Goal: Task Accomplishment & Management: Manage account settings

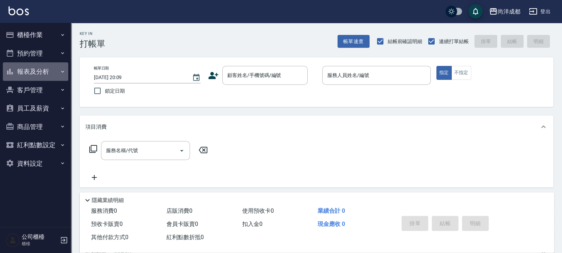
click at [36, 72] on button "報表及分析" at bounding box center [35, 71] width 65 height 19
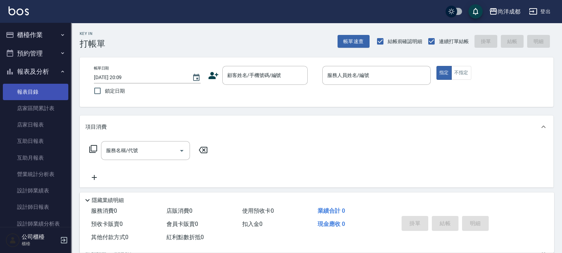
click at [31, 94] on link "報表目錄" at bounding box center [35, 92] width 65 height 16
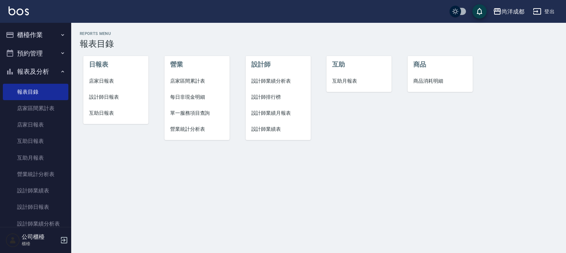
click at [110, 95] on span "設計師日報表" at bounding box center [116, 96] width 54 height 7
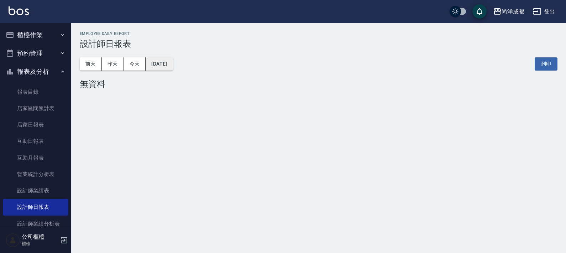
click at [170, 63] on button "[DATE]" at bounding box center [159, 63] width 27 height 13
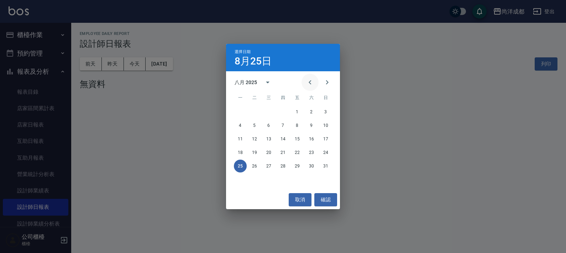
click at [308, 82] on icon "Previous month" at bounding box center [310, 82] width 9 height 9
click at [299, 121] on button "11" at bounding box center [297, 125] width 13 height 13
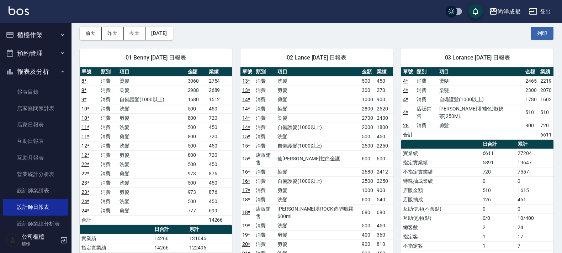
scroll to position [44, 0]
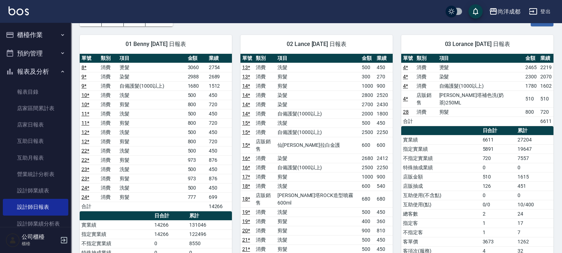
click at [247, 101] on link "14 *" at bounding box center [246, 104] width 8 height 6
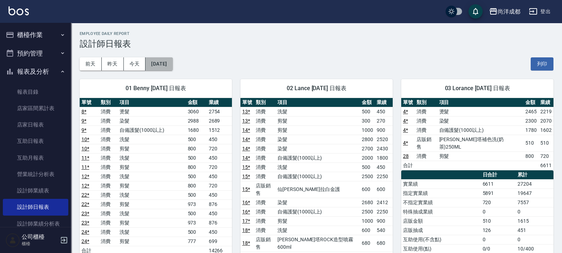
click at [173, 63] on button "2025/07/11" at bounding box center [159, 63] width 27 height 13
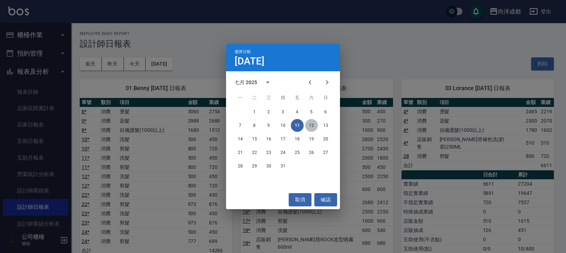
click at [306, 126] on button "12" at bounding box center [311, 125] width 13 height 13
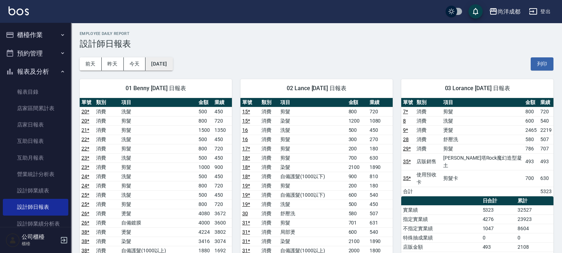
click at [173, 66] on button "2025/07/12" at bounding box center [159, 63] width 27 height 13
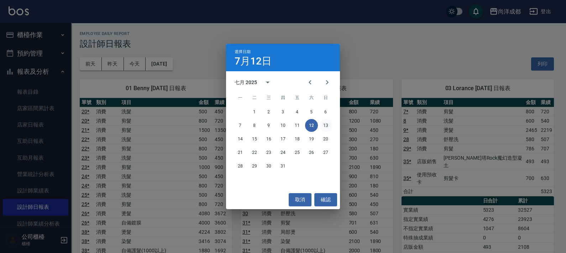
click at [326, 123] on button "13" at bounding box center [325, 125] width 13 height 13
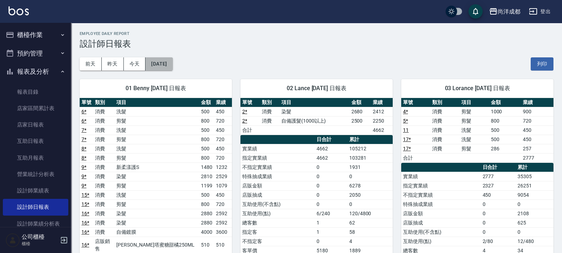
click at [167, 66] on button "2025/07/13" at bounding box center [159, 63] width 27 height 13
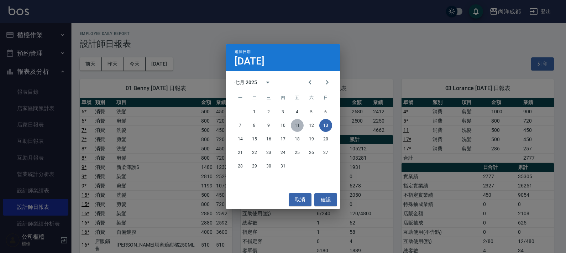
drag, startPoint x: 297, startPoint y: 124, endPoint x: 306, endPoint y: 117, distance: 11.5
click at [297, 120] on button "11" at bounding box center [297, 125] width 13 height 13
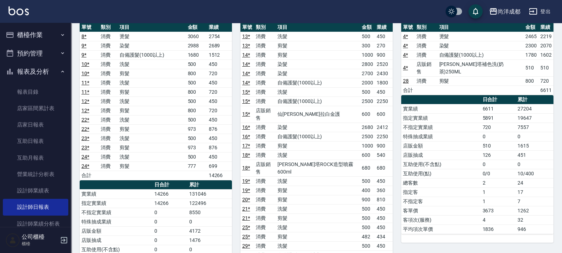
scroll to position [89, 0]
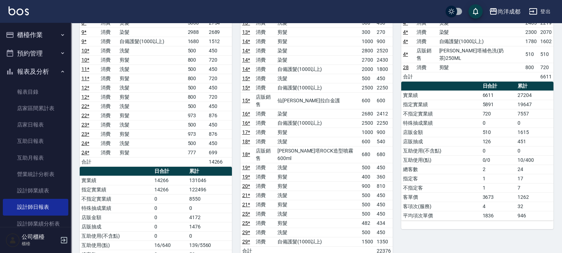
click at [246, 111] on link "16 *" at bounding box center [246, 114] width 8 height 6
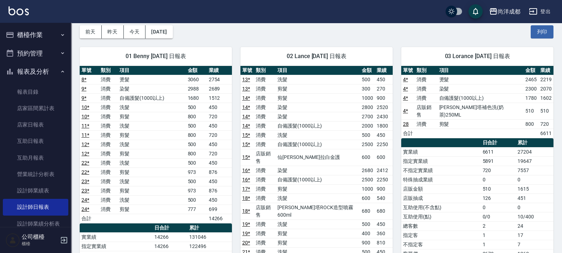
scroll to position [0, 0]
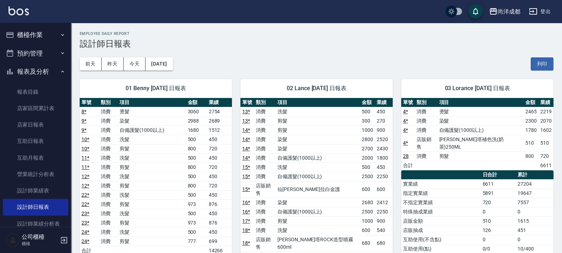
click at [187, 66] on div "前天 昨天 今天 2025/07/11 列印" at bounding box center [317, 64] width 474 height 30
click at [173, 67] on button "2025/07/11" at bounding box center [159, 63] width 27 height 13
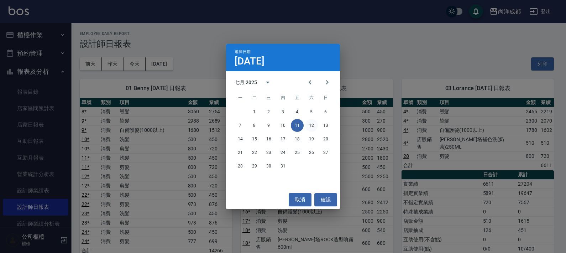
click at [311, 125] on button "12" at bounding box center [311, 125] width 13 height 13
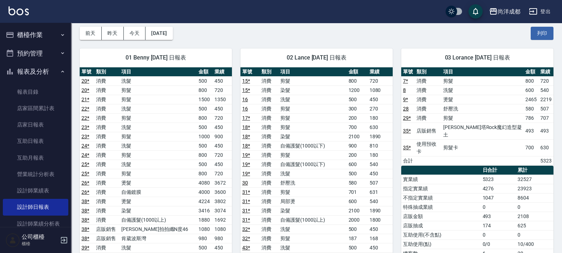
scroll to position [44, 0]
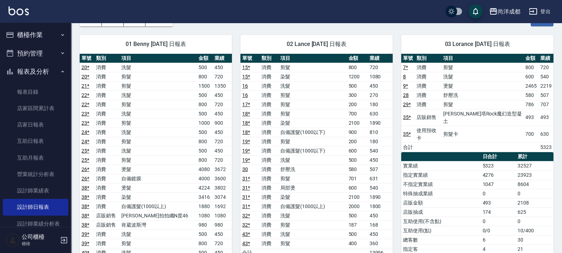
click at [246, 121] on link "18 *" at bounding box center [246, 123] width 8 height 6
click at [242, 120] on link "18 *" at bounding box center [246, 123] width 8 height 6
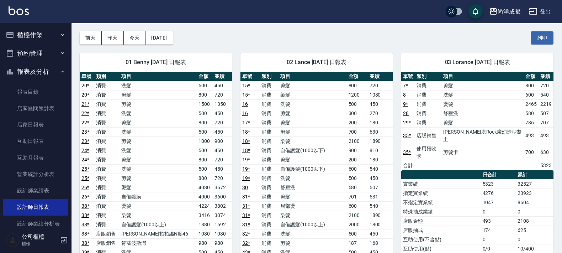
scroll to position [0, 0]
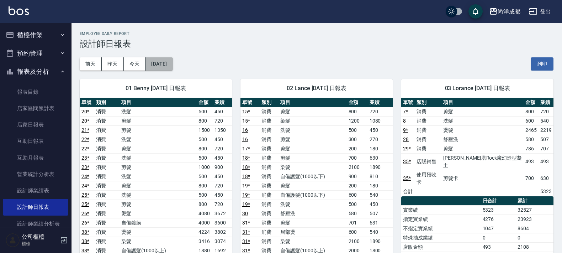
click at [173, 61] on button "2025/07/12" at bounding box center [159, 63] width 27 height 13
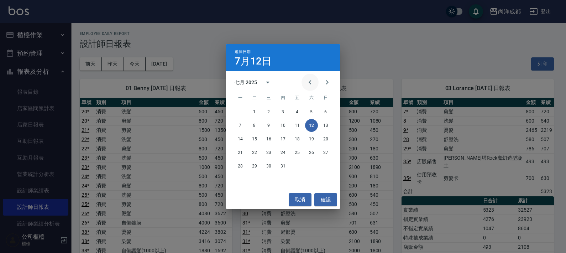
click at [311, 80] on icon "Previous month" at bounding box center [310, 82] width 9 height 9
click at [241, 126] on button "2" at bounding box center [240, 125] width 13 height 13
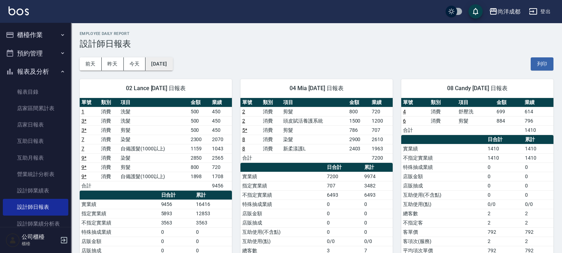
click at [173, 59] on button "2025/06/02" at bounding box center [159, 63] width 27 height 13
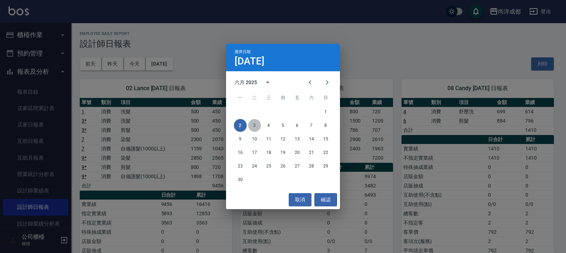
click at [253, 124] on button "3" at bounding box center [254, 125] width 13 height 13
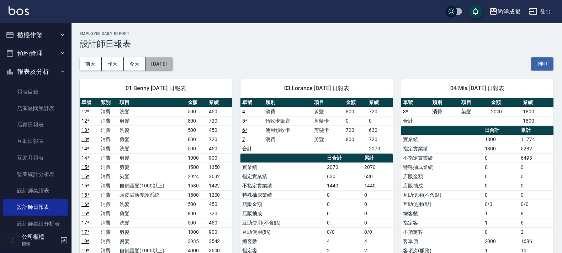
click at [172, 64] on button "2025/06/03" at bounding box center [159, 63] width 27 height 13
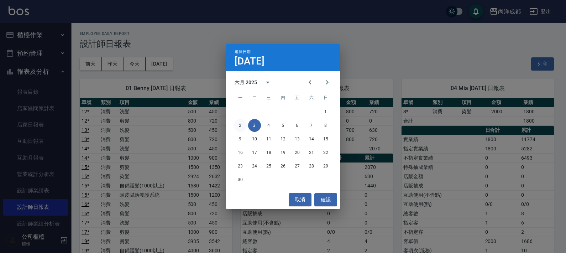
click at [240, 124] on button "2" at bounding box center [240, 125] width 13 height 13
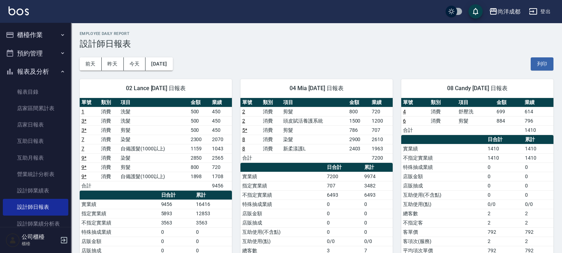
click at [82, 160] on link "9 *" at bounding box center [83, 158] width 5 height 6
click at [81, 139] on link "7" at bounding box center [82, 139] width 3 height 6
click at [173, 64] on button "2025/06/02" at bounding box center [159, 63] width 27 height 13
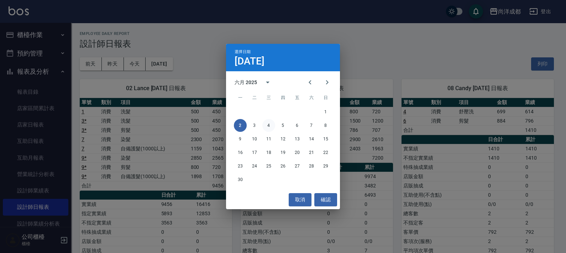
click at [269, 122] on button "4" at bounding box center [268, 125] width 13 height 13
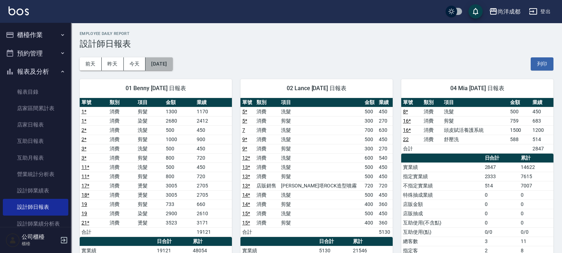
click at [173, 62] on button "2025/06/04" at bounding box center [159, 63] width 27 height 13
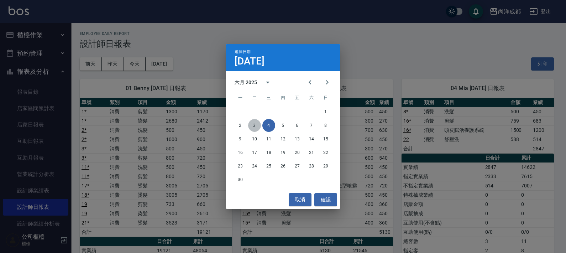
click at [255, 124] on button "3" at bounding box center [254, 125] width 13 height 13
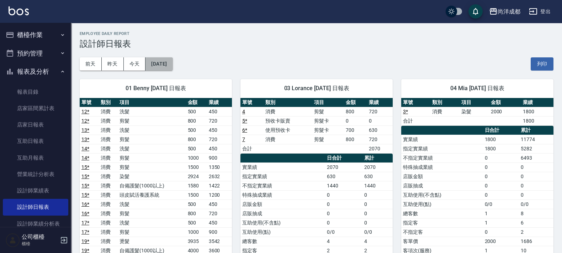
click at [167, 66] on button "2025/06/03" at bounding box center [159, 63] width 27 height 13
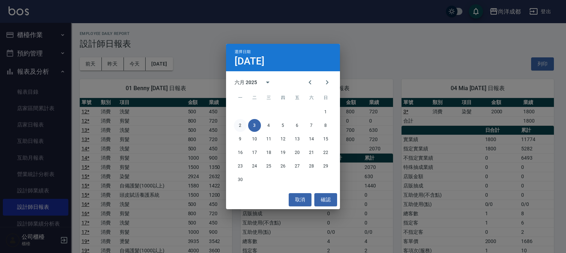
click at [240, 124] on button "2" at bounding box center [240, 125] width 13 height 13
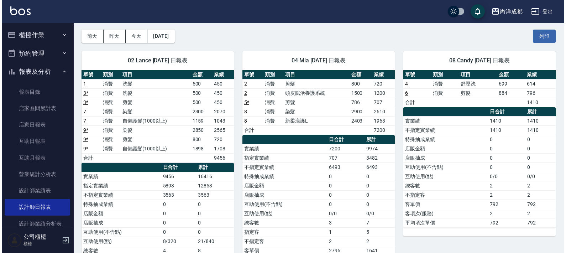
scroll to position [2, 0]
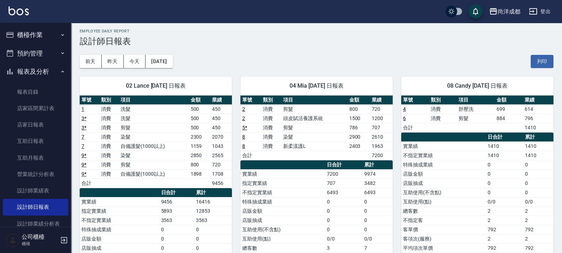
click at [82, 154] on link "9 *" at bounding box center [83, 155] width 5 height 6
click at [154, 58] on button "2025/06/02" at bounding box center [159, 61] width 27 height 13
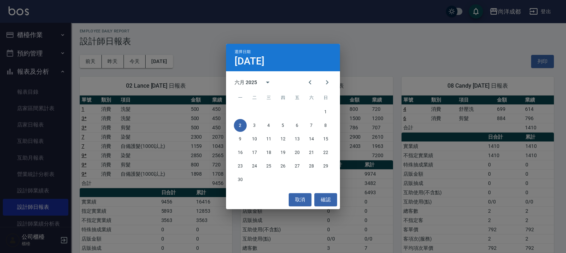
click at [319, 72] on div "六月 2025 一 二 三 四 五 六 日 1 2 3 4 5 6 7 8 9 10 11 12 13 14 15 16 17 18 19 20 21 22 …" at bounding box center [283, 130] width 114 height 119
click at [325, 79] on icon "Next month" at bounding box center [327, 82] width 9 height 9
click at [267, 110] on button "2" at bounding box center [268, 111] width 13 height 13
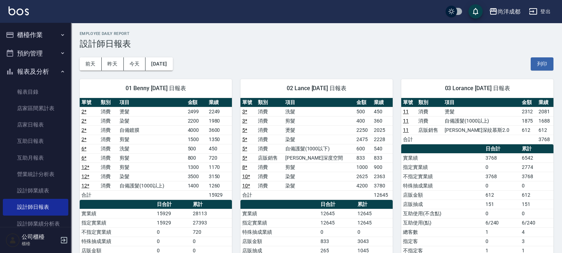
click at [246, 176] on link "10 *" at bounding box center [246, 176] width 8 height 6
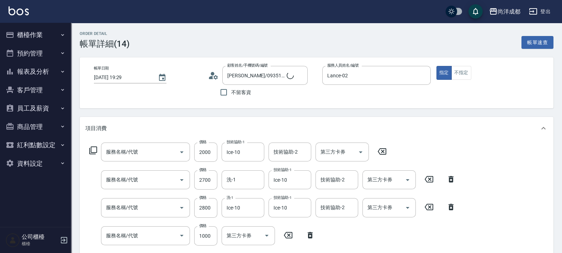
type input "[PERSON_NAME]/0935132612/"
type input "自備護髮(1000以上)(601)"
type input "染髮(501)"
type input "剪髮(401)"
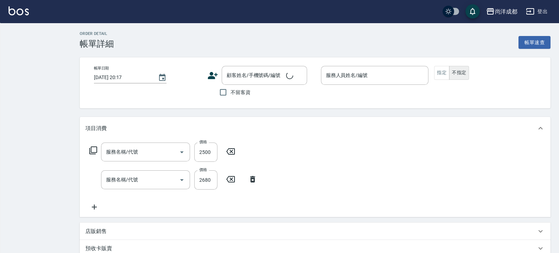
type input "2025/07/11 19:33"
type input "Lance-02"
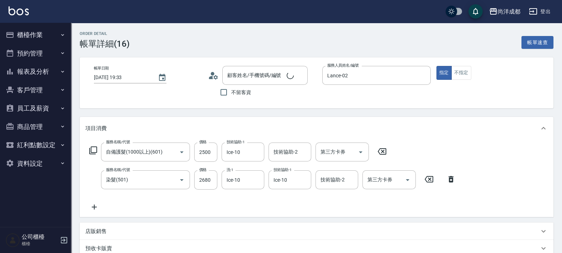
type input "自備護髮(1000以上)(601)"
type input "染髮(501)"
type input "劉沄婷/0928819248/"
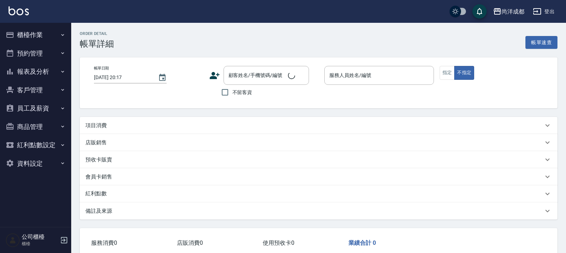
type input "2025/07/12 17:25"
type input "Lance-02"
type input "370"
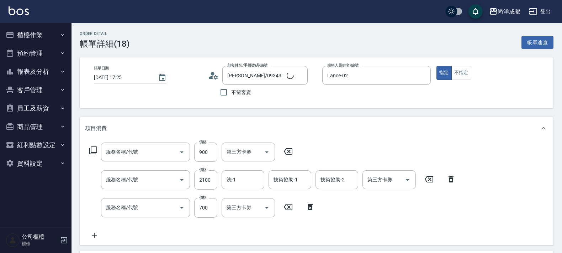
type input "賴宣妤/0934320063/null"
type input "自備護髮(1000以下)(604)"
type input "染髮(501)"
type input "剪髮(401)"
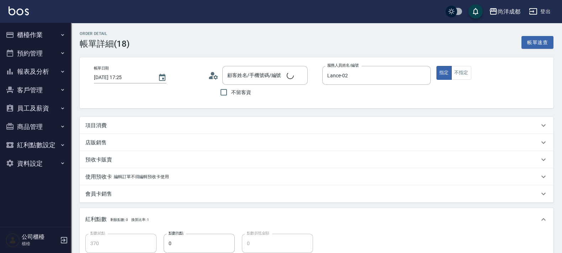
type input "[DATE] 17:25"
type input "Lance-02"
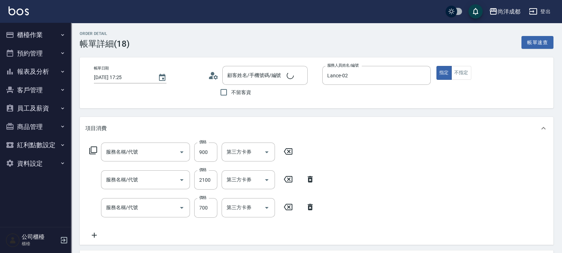
type input "[PERSON_NAME]/0934320063/null"
type input "自備護髮(1000以下)(604)"
type input "染髮(501)"
type input "剪髮(401)"
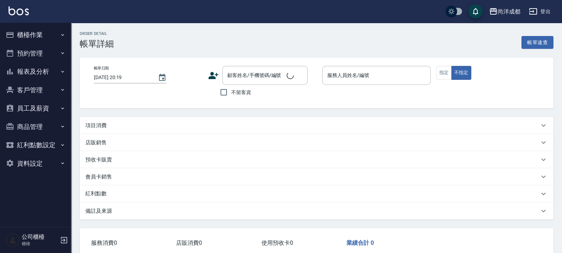
type input "2025/06/02 20:17"
type input "Lance-02"
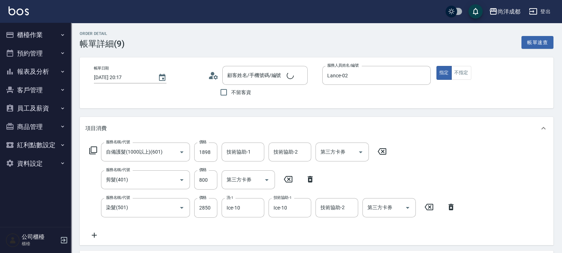
type input "信用卡"
type input "自備護髮(1000以上)(601)"
type input "剪髮(401)"
type input "染髮(501)"
type input "吳真宜/0929815189/"
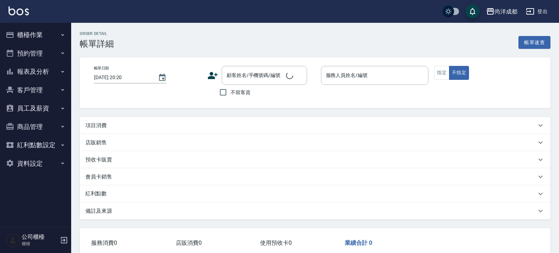
type input "2025/06/02 20:15"
checkbox input "true"
type input "Lance-02"
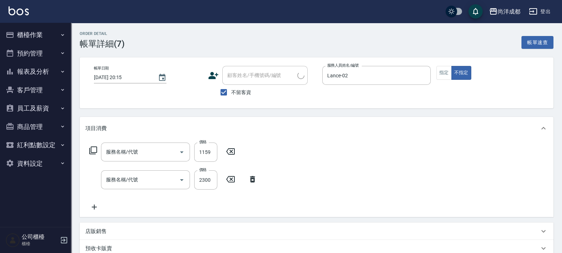
type input "信用卡"
type input "自備護髮(1000以上)(601)"
type input "染髮(501)"
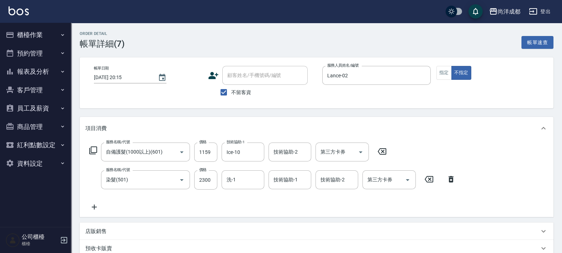
click at [25, 166] on button "資料設定" at bounding box center [35, 163] width 65 height 19
click at [63, 161] on icon "button" at bounding box center [63, 163] width 6 height 6
click at [36, 106] on button "員工及薪資" at bounding box center [35, 108] width 65 height 19
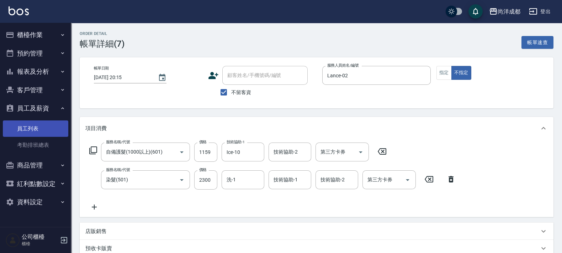
click at [27, 125] on link "員工列表" at bounding box center [35, 128] width 65 height 16
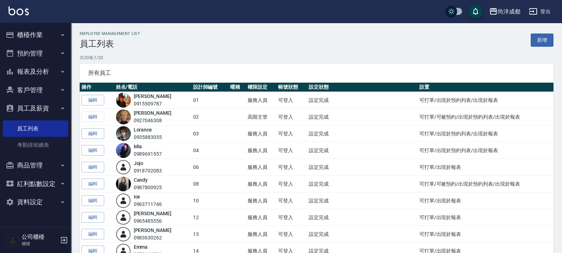
click at [395, 52] on div "Employee Management List 員工列表 新增 共 20 筆, 1 / 20 所有員工 操作 姓名/電話 設計師編號 暱稱 權限設定 帳號狀…" at bounding box center [316, 238] width 491 height 431
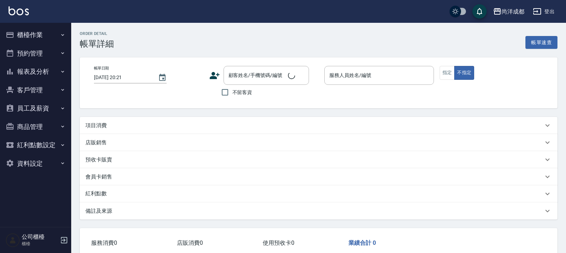
type input "[DATE] 20:17"
type input "Lance-02"
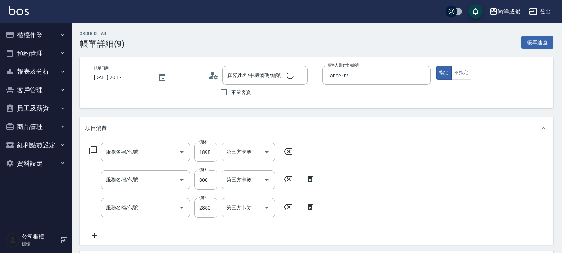
type input "信用卡"
type input "自備護髮(1000以上)(601)"
type input "剪髮(401)"
type input "染髮(501)"
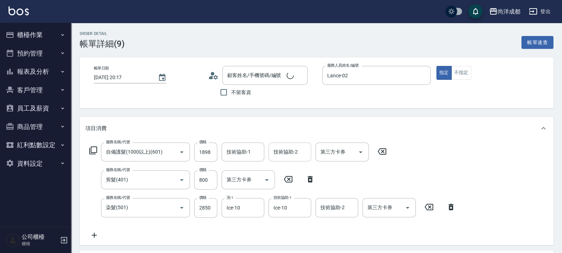
type input "吳真宜/0929815189/"
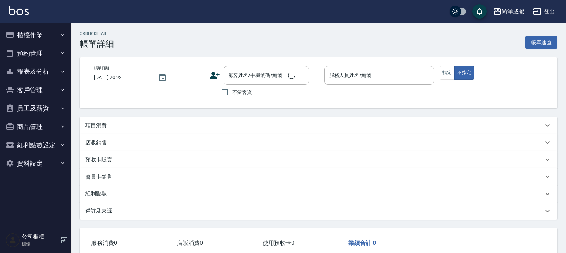
type input "2025/07/02 21:44"
checkbox input "true"
type input "Lance-02"
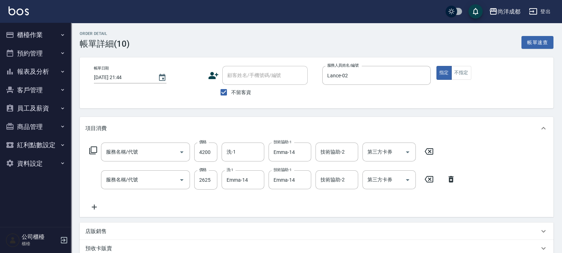
type input "染髮(501)"
click at [265, 99] on div "不留客資" at bounding box center [258, 92] width 100 height 15
click at [41, 30] on button "櫃檯作業" at bounding box center [35, 35] width 65 height 19
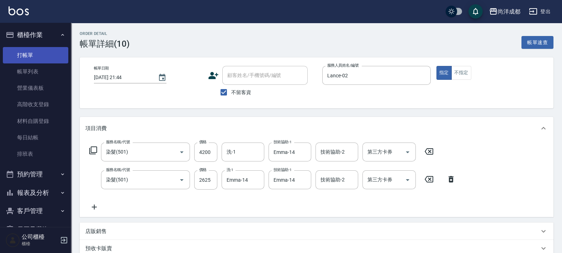
click at [31, 57] on link "打帳單" at bounding box center [35, 55] width 65 height 16
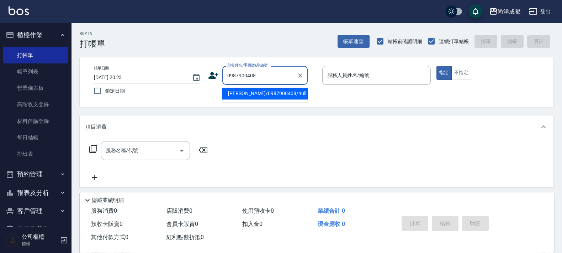
type input "戴心怡/0987900408/null"
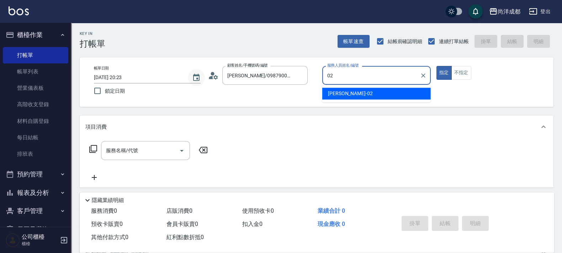
type input "Lance-02"
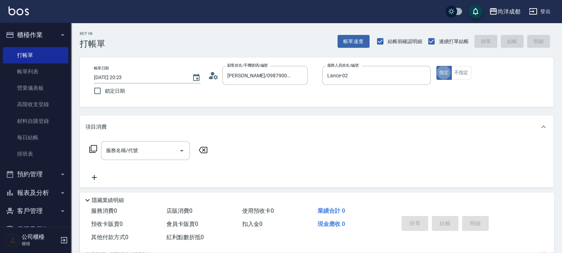
type button "true"
click at [216, 70] on icon at bounding box center [213, 75] width 11 height 11
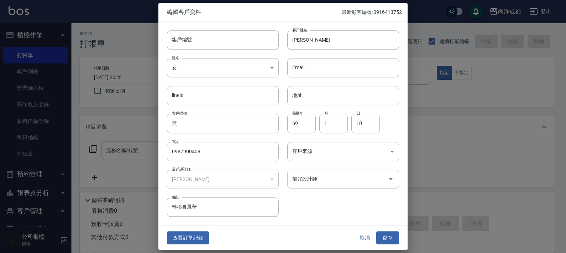
click at [333, 181] on input "偏好設計師" at bounding box center [337, 179] width 95 height 12
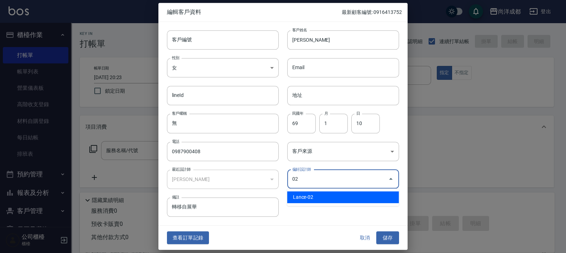
type input "[PERSON_NAME]"
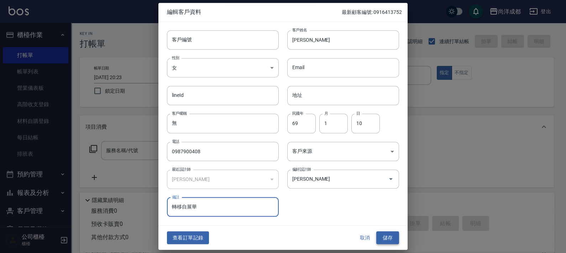
click at [385, 240] on button "儲存" at bounding box center [387, 237] width 23 height 13
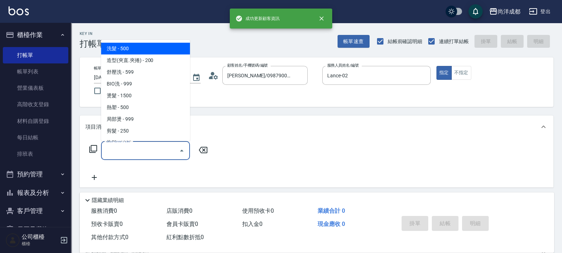
click at [144, 144] on input "服務名稱/代號" at bounding box center [140, 150] width 72 height 12
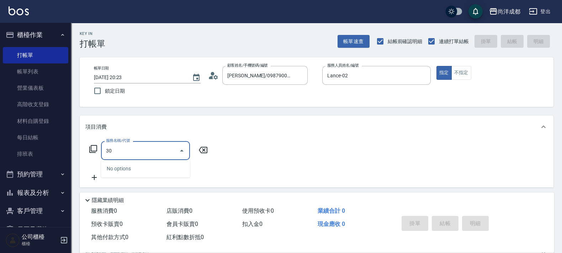
type input "301"
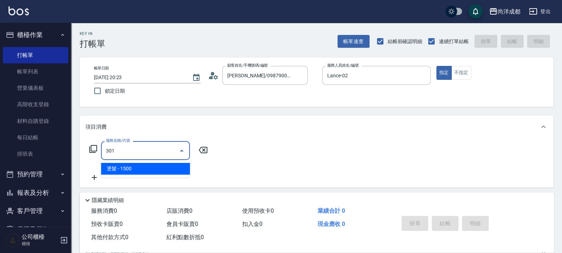
type input "150"
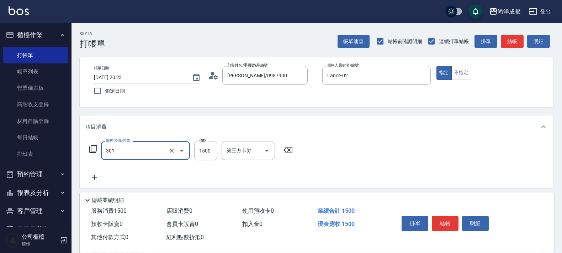
type input "燙髮(301)"
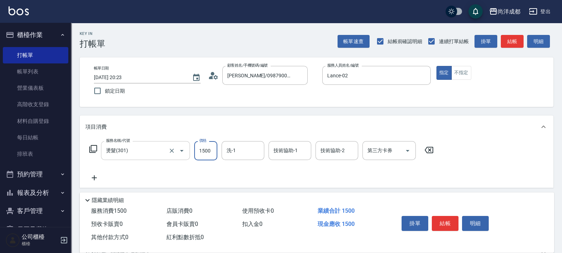
type input "0"
type input "32"
type input "30"
type input "320"
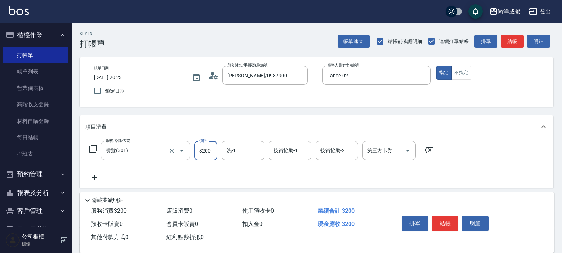
type input "3200"
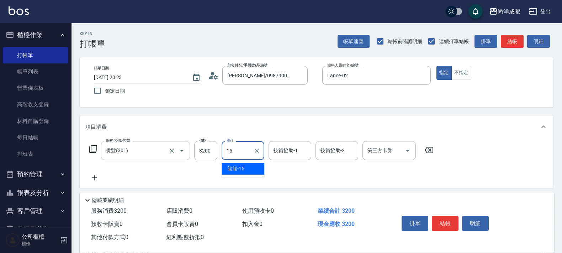
type input "龍龍-15"
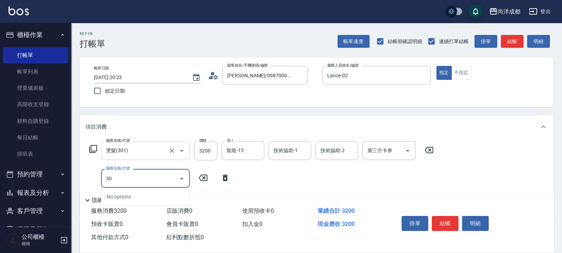
type input "301"
type input "470"
type input "燙髮(301)"
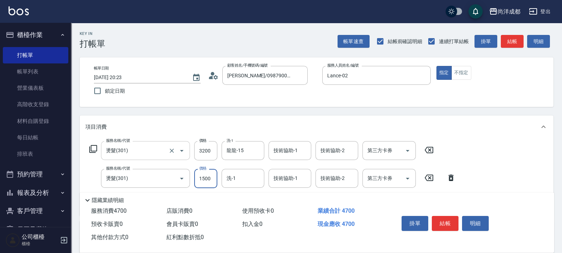
type input "320"
type input "12"
type input "330"
type input "120"
type input "440"
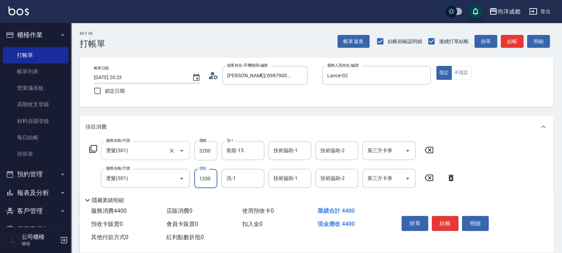
type input "1200"
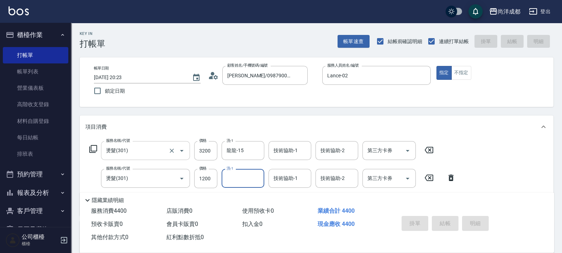
type input "2025/08/25 20:25"
type input "0"
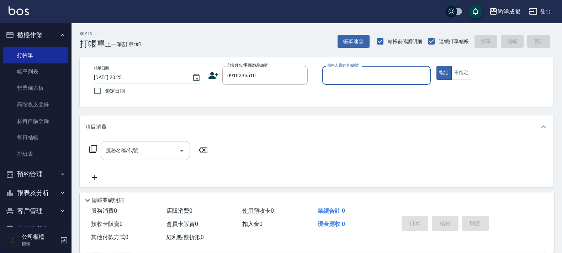
click at [437, 66] on button "指定" at bounding box center [444, 73] width 15 height 14
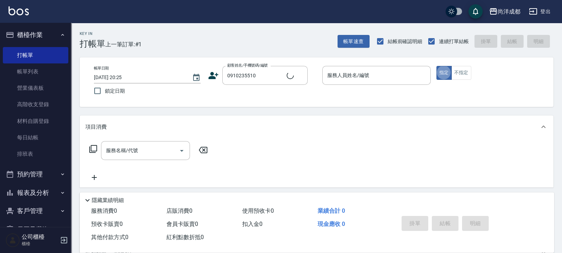
type input "辛曜宇/0910235510/"
type input "Lance-02"
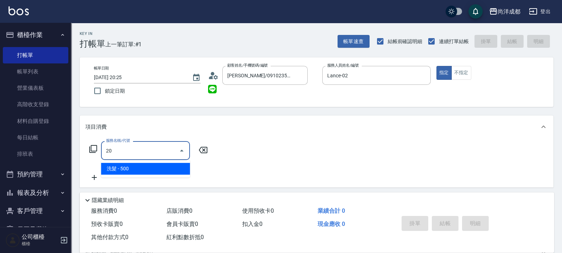
type input "201"
type input "50"
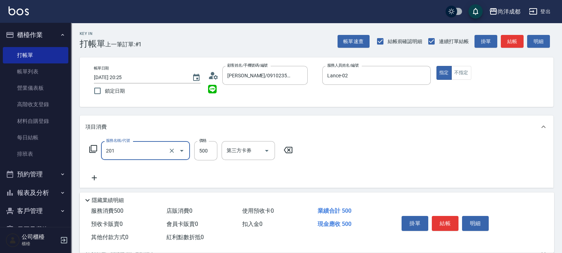
type input "洗髮(201)"
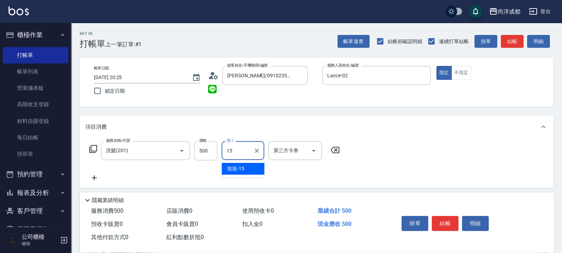
type input "龍龍-15"
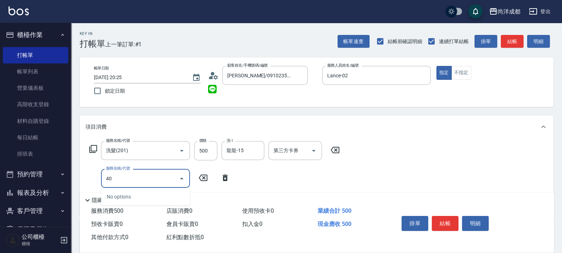
type input "401"
type input "70"
type input "剪髮(401)"
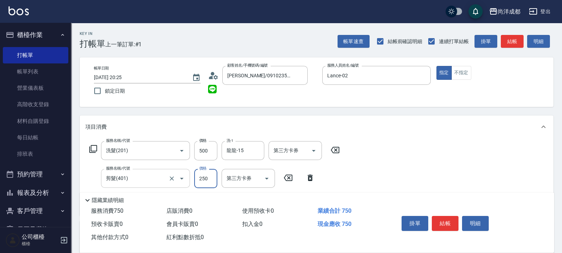
type input "50"
type input "100"
type input "500"
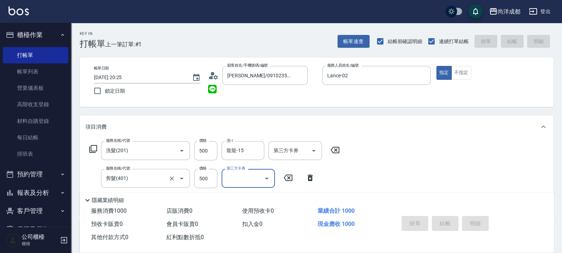
type input "0"
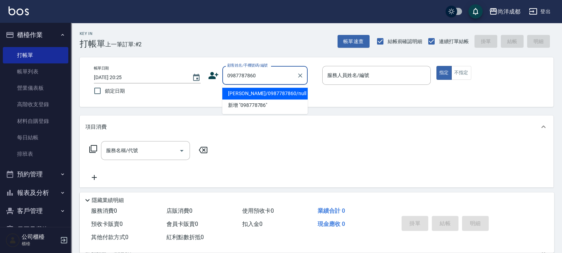
type input "陳智偉/0987787860/null"
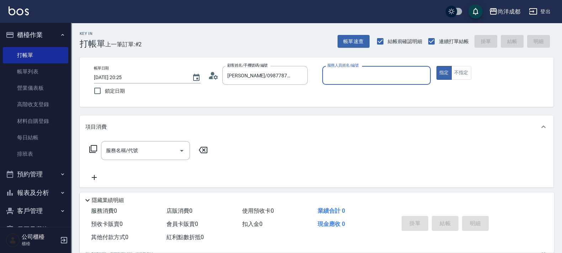
type input "Lance-02"
click at [437, 66] on button "指定" at bounding box center [444, 73] width 15 height 14
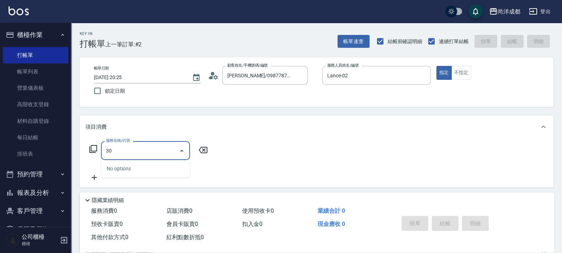
type input "301"
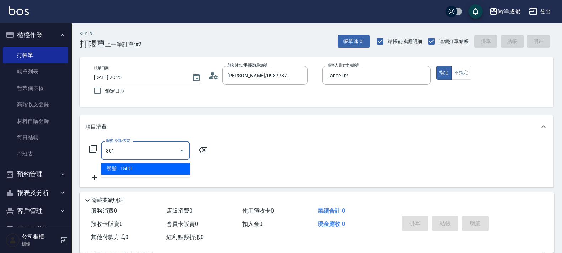
type input "150"
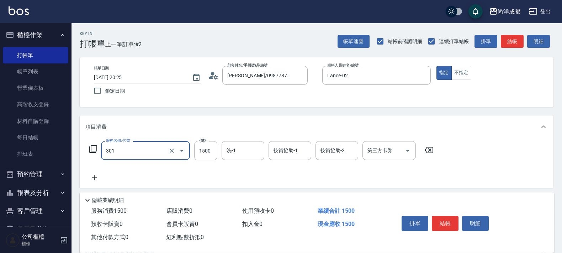
type input "燙髮(301)"
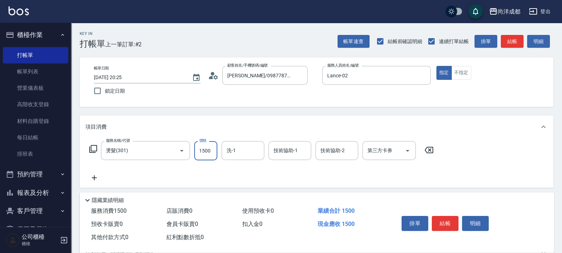
type input "0"
type input "29"
type input "20"
type input "2980"
type input "290"
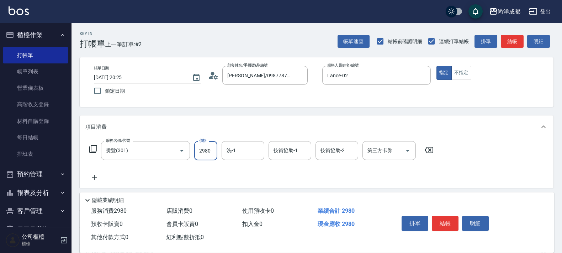
type input "2980"
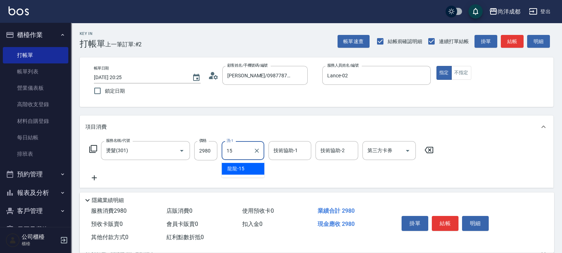
type input "龍龍-15"
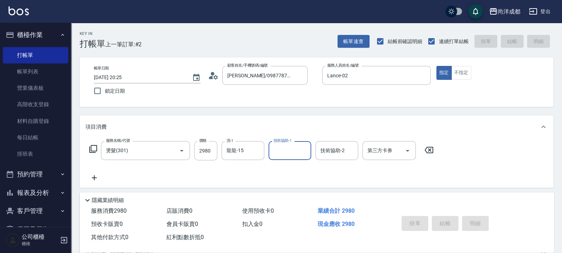
type input "2025/08/25 20:26"
type input "0"
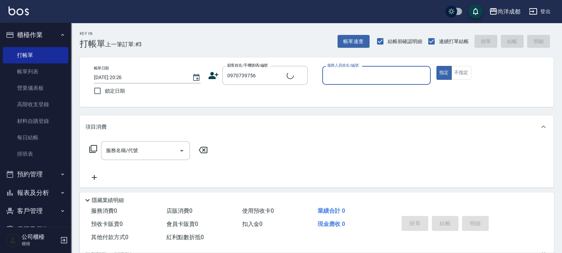
type input "花士軒/0970739756/"
type input "Benny-01"
click at [437, 66] on button "指定" at bounding box center [444, 73] width 15 height 14
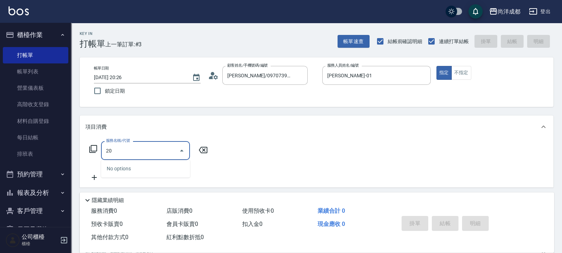
type input "201"
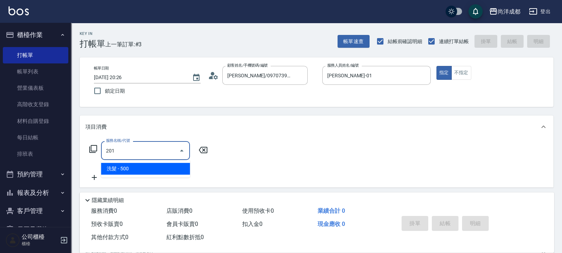
type input "50"
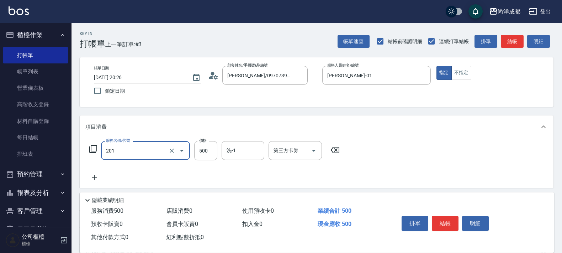
type input "洗髮(201)"
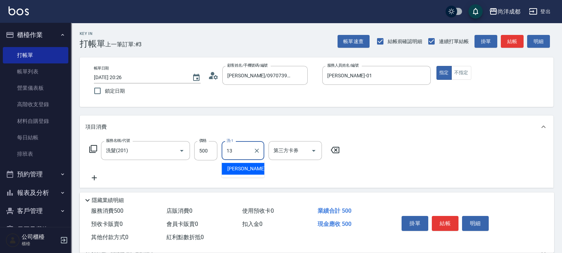
type input "Peggy-13"
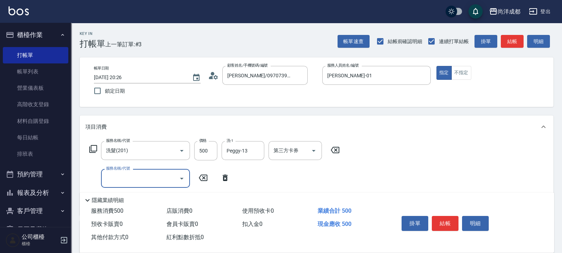
type input "2"
type input "401"
type input "70"
type input "剪髮(401)"
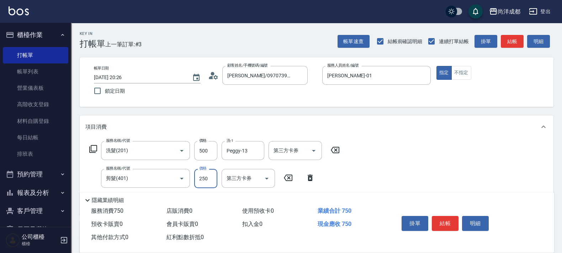
type input "50"
type input "80"
type input "130"
type input "800"
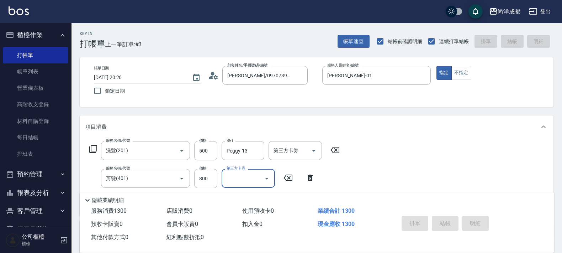
type input "0"
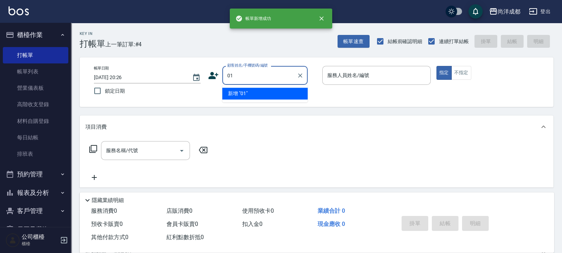
type input "01"
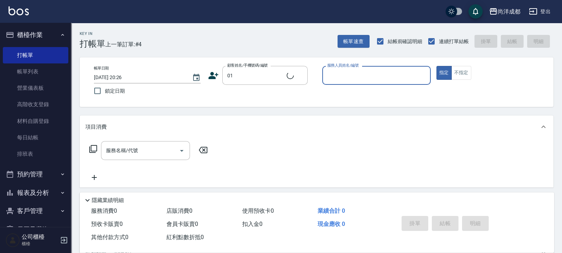
type input "0"
type input "不留客資/01/"
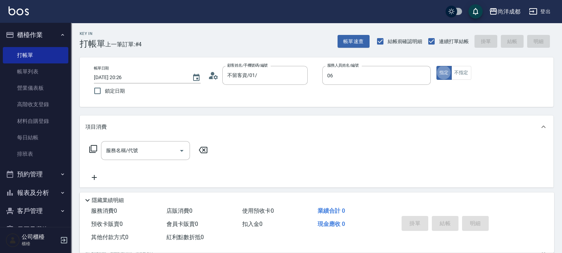
type input "Jojo-06"
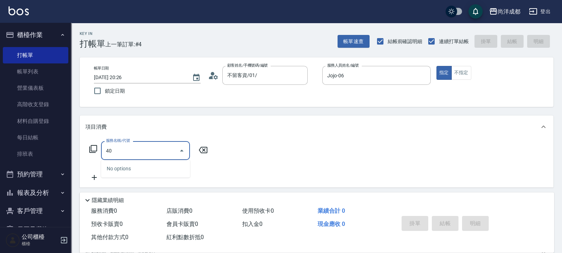
type input "401"
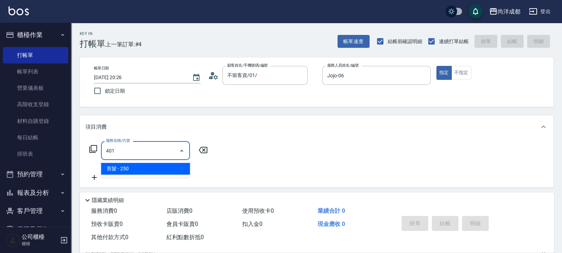
type input "20"
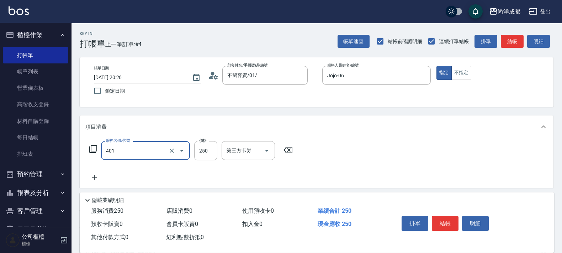
type input "剪髮(401)"
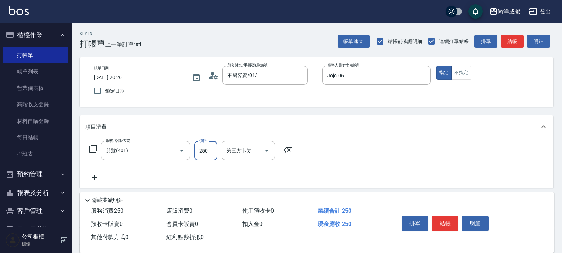
type input "0"
type input "50"
type input "500"
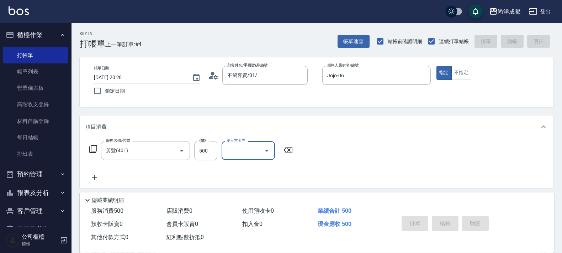
type input "0"
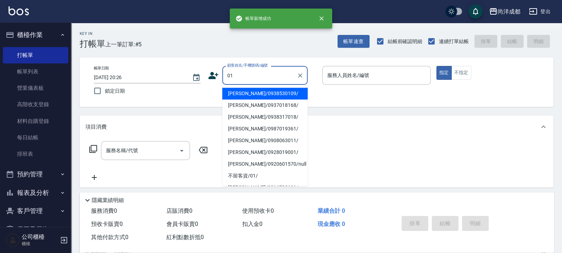
type input "黃郁善/0938530109/"
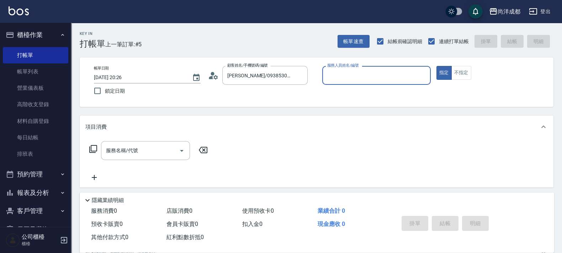
type input "Candy-08"
click at [305, 71] on div "黃郁善/0938530109/ 顧客姓名/手機號碼/編號" at bounding box center [264, 75] width 85 height 19
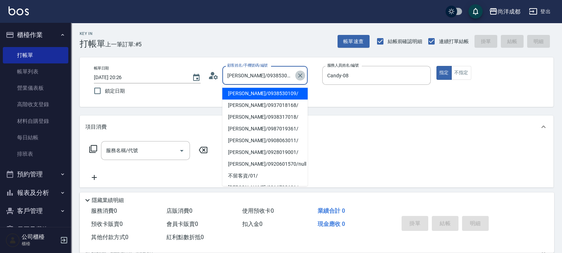
click at [296, 74] on button "Clear" at bounding box center [300, 75] width 10 height 10
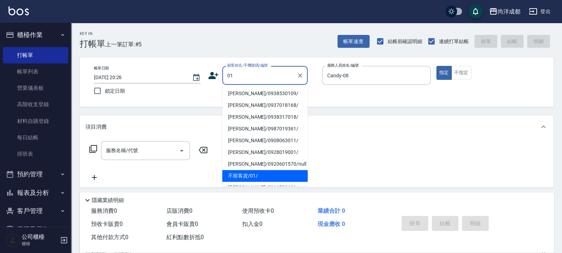
click at [253, 174] on li "不留客資/01/" at bounding box center [264, 176] width 85 height 12
type input "不留客資/01/"
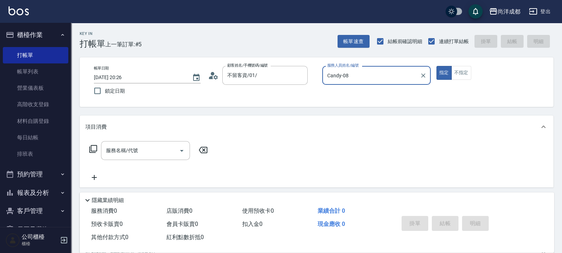
click at [437, 66] on button "指定" at bounding box center [444, 73] width 15 height 14
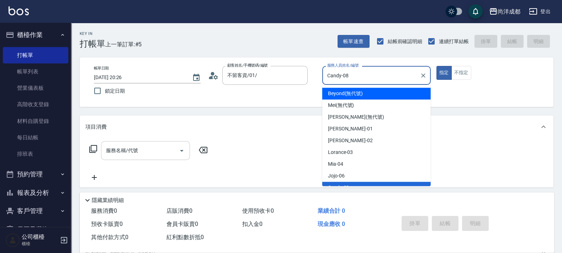
scroll to position [7, 0]
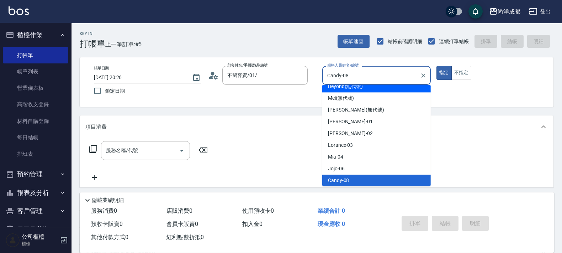
drag, startPoint x: 354, startPoint y: 84, endPoint x: 151, endPoint y: 138, distance: 209.8
click at [151, 140] on div "Key In 打帳單 上一筆訂單:#5 帳單速查 結帳前確認明細 連續打單結帳 掛單 結帳 明細 帳單日期 2025/08/25 20:26 鎖定日期 顧客姓…" at bounding box center [316, 193] width 491 height 340
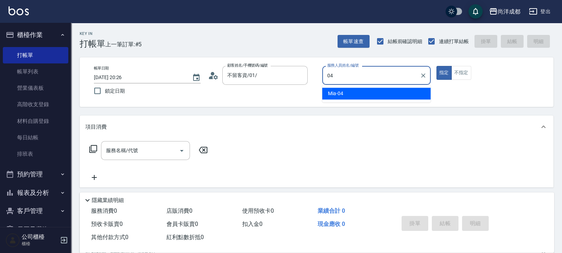
type input "Mia-04"
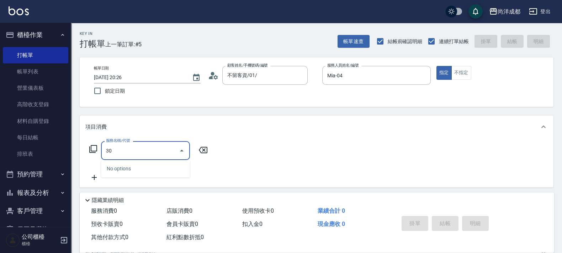
type input "301"
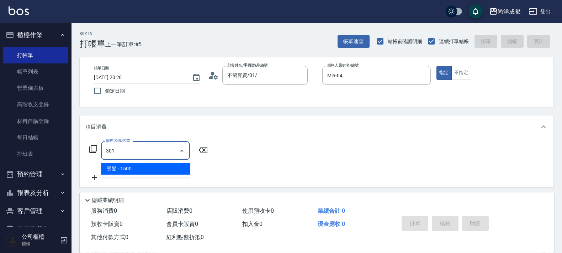
type input "150"
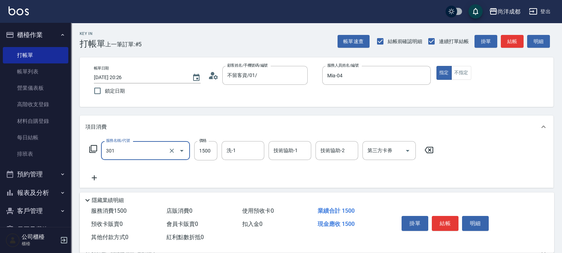
type input "燙髮(301)"
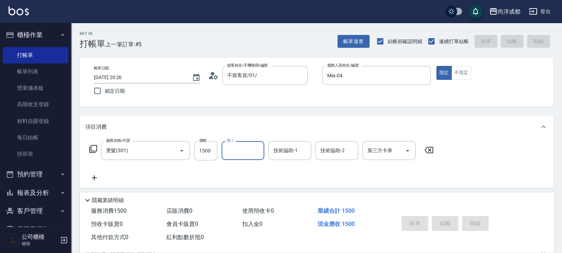
type input "2025/08/25 20:27"
type input "0"
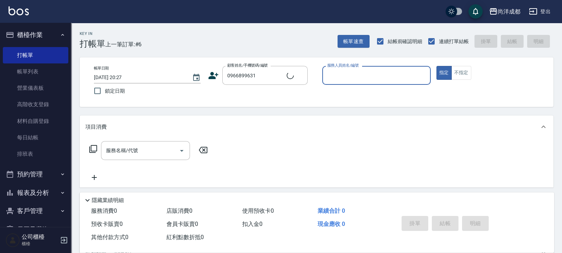
type input "袁咏萱/0966899631/null"
type input "Benny-01"
click at [437, 66] on button "指定" at bounding box center [444, 73] width 15 height 14
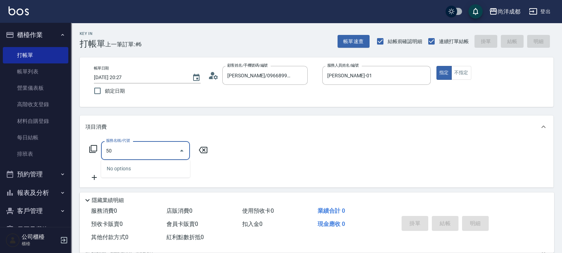
type input "501"
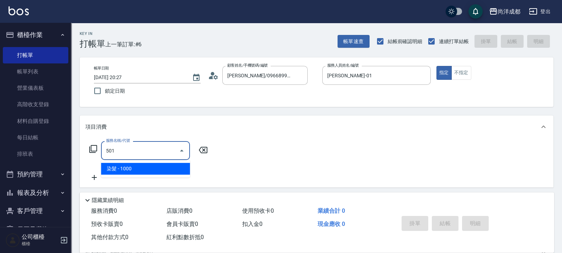
type input "100"
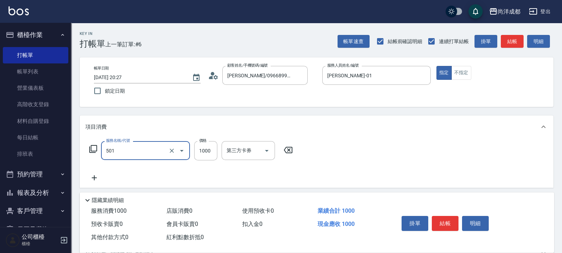
type input "染髮(501)"
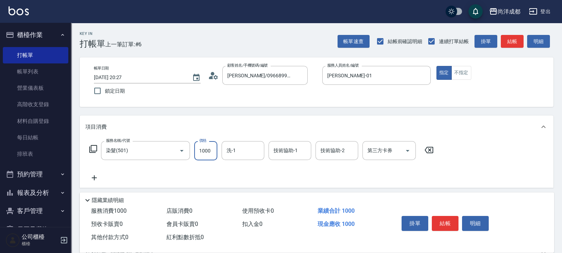
type input "0"
type input "27"
type input "20"
type input "272"
type input "270"
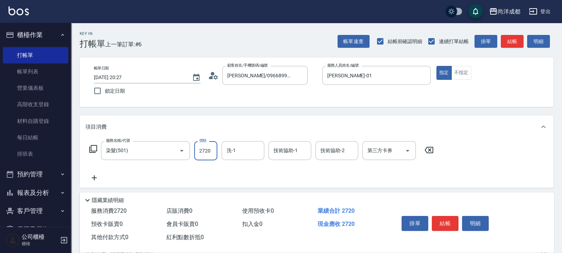
type input "2720"
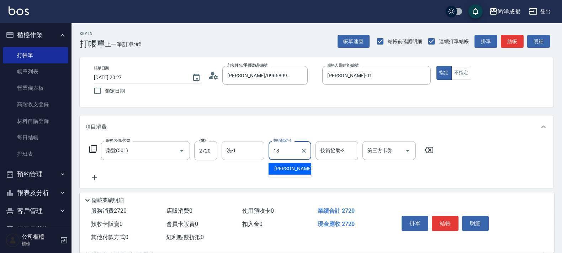
type input "13"
click at [248, 156] on input "洗-1" at bounding box center [243, 150] width 36 height 12
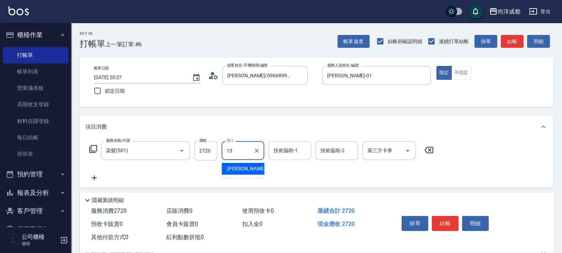
type input "Peggy-13"
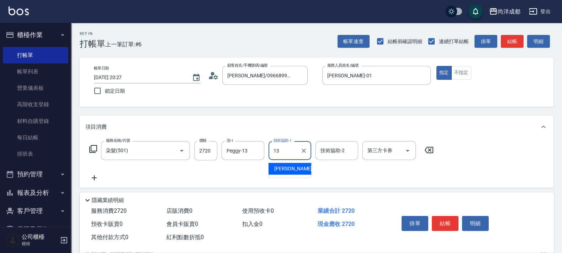
type input "Peggy-13"
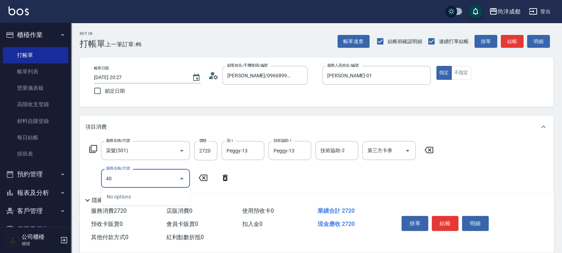
type input "401"
type input "290"
type input "剪髮(401)"
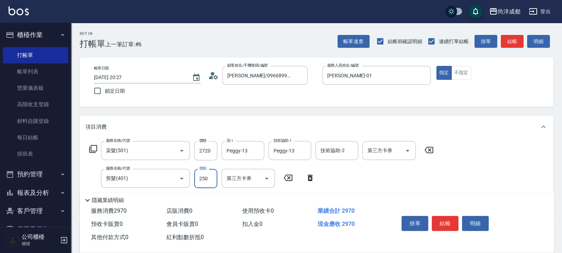
type input "270"
type input "150"
type input "420"
type input "1500"
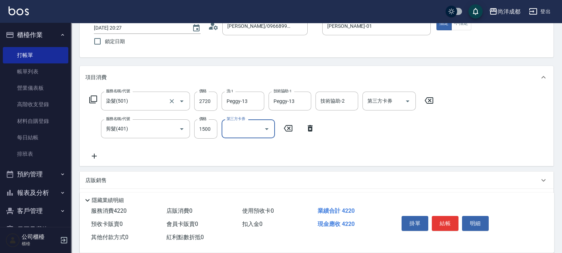
scroll to position [0, 0]
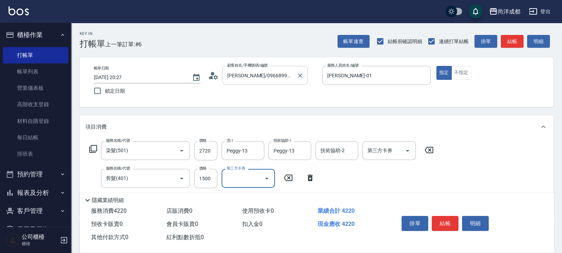
click at [300, 76] on icon "Clear" at bounding box center [300, 75] width 4 height 4
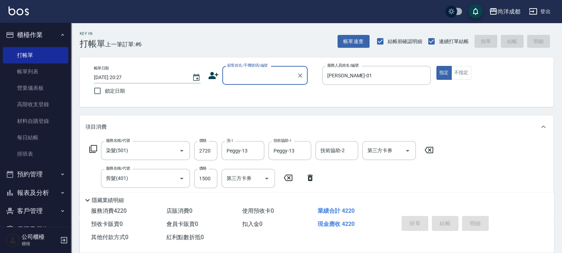
click at [268, 73] on input "顧客姓名/手機號碼/編號" at bounding box center [260, 75] width 68 height 12
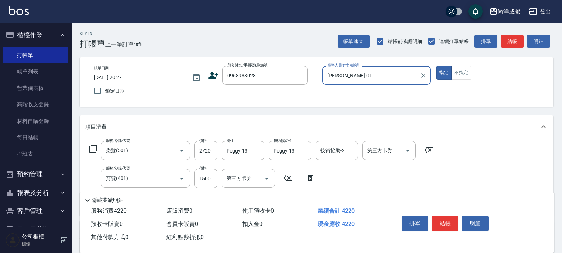
type input "許峻豪/0968988028/"
type input "Lance-02"
click at [437, 66] on button "指定" at bounding box center [444, 73] width 15 height 14
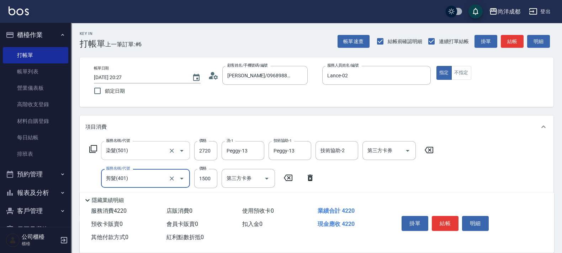
click at [117, 149] on input "染髮(501)" at bounding box center [135, 150] width 63 height 12
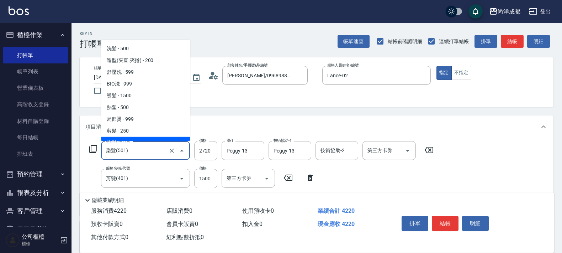
scroll to position [7, 0]
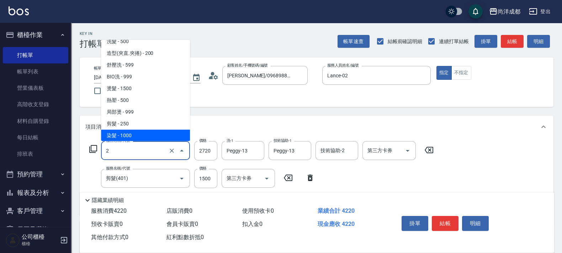
type input "20"
type input "150"
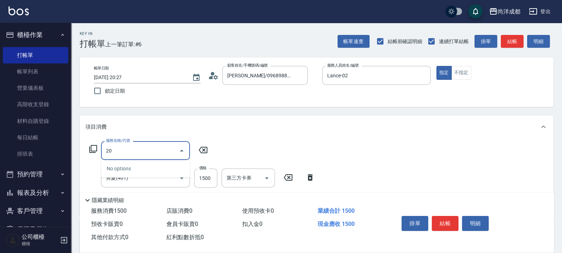
type input "201"
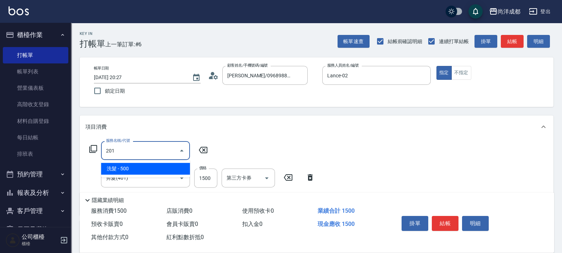
type input "200"
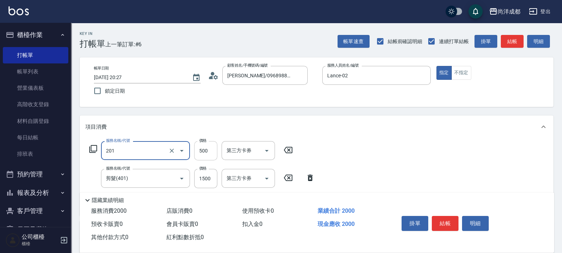
type input "洗髮(201)"
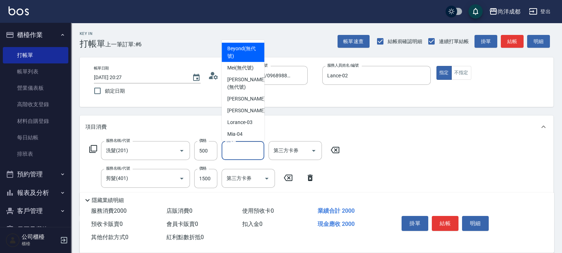
click at [238, 153] on input "洗-1" at bounding box center [243, 150] width 36 height 12
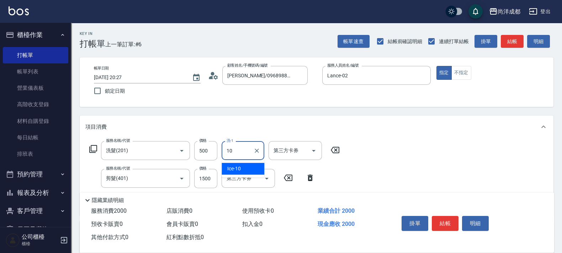
type input "Ice-10"
click at [213, 175] on input "1500" at bounding box center [205, 178] width 23 height 19
type input "50"
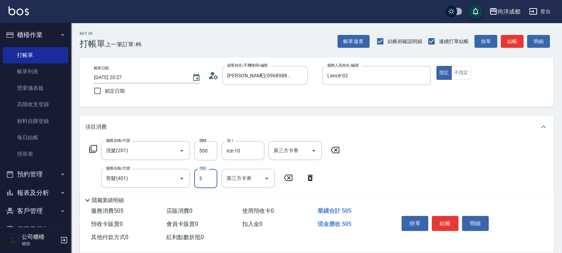
type input "50"
type input "100"
type input "500"
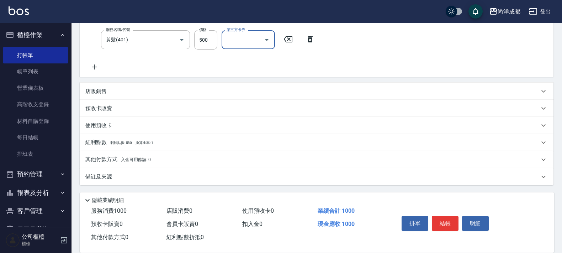
scroll to position [49, 0]
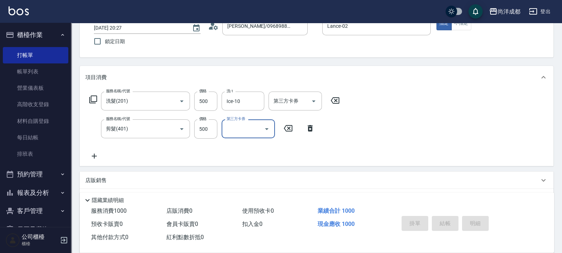
type input "2025/08/25 20:34"
type input "0"
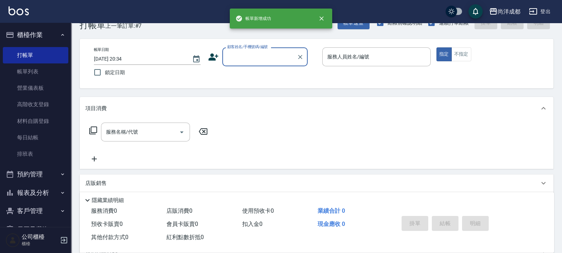
scroll to position [5, 0]
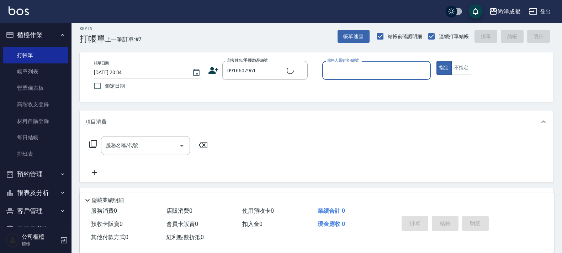
type input "蘇虹如/0916607961/"
type input "Candy-08"
click at [437, 61] on button "指定" at bounding box center [444, 68] width 15 height 14
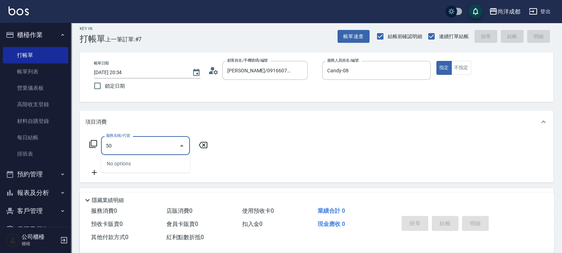
type input "501"
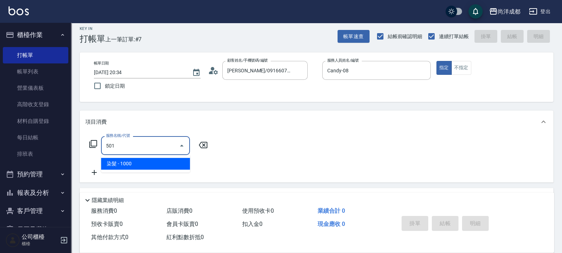
type input "100"
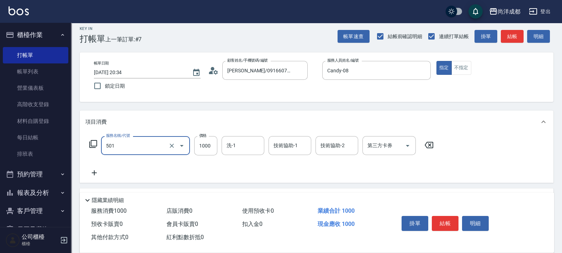
type input "染髮(501)"
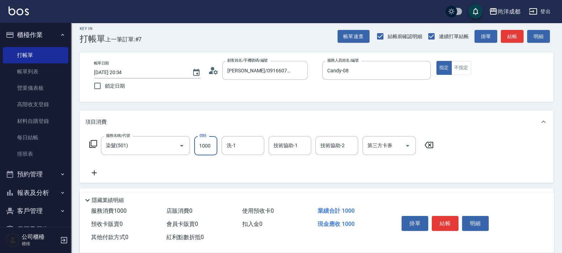
type input "0"
type input "20"
type input "200"
click at [212, 151] on input "200" at bounding box center [205, 145] width 23 height 19
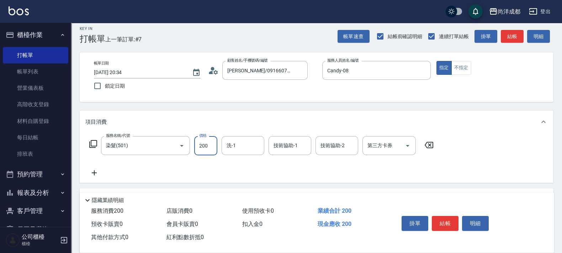
type input "0"
type input "200"
type input "2000"
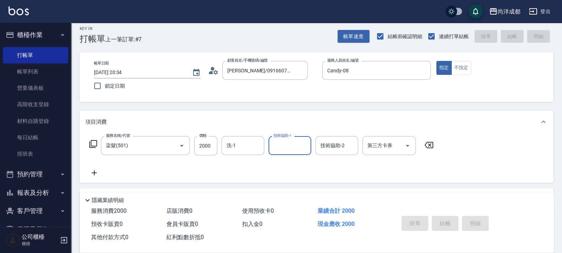
type input "0"
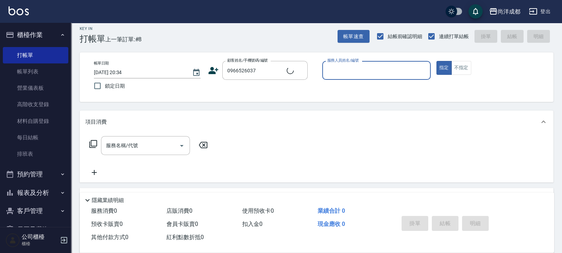
type input "黃鈺琳/0966526037/null"
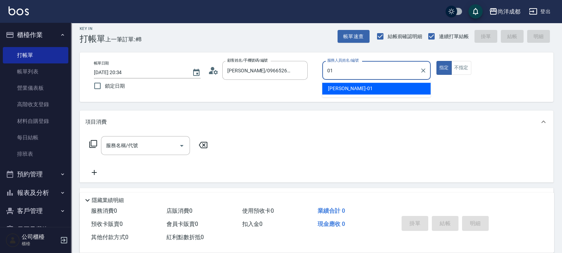
type input "Benny-01"
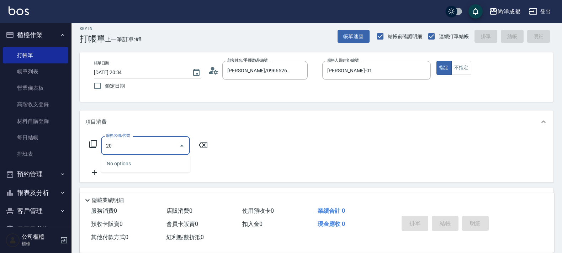
type input "201"
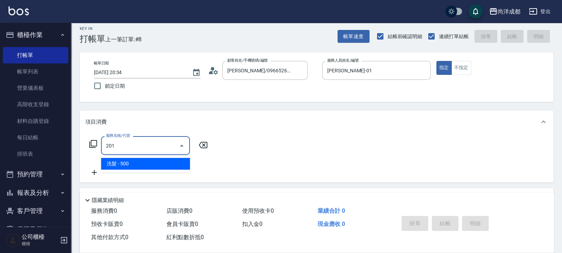
type input "50"
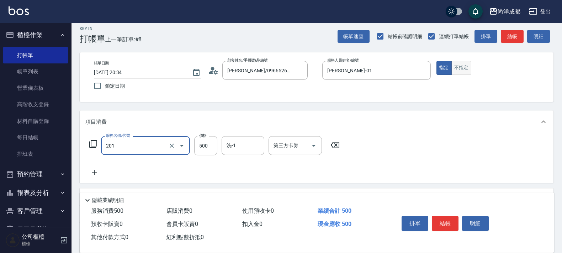
type input "洗髮(201)"
click at [461, 74] on button "不指定" at bounding box center [462, 68] width 20 height 14
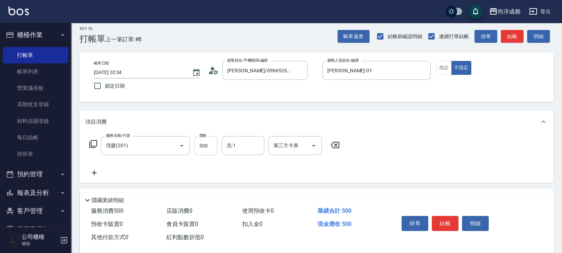
type button "false"
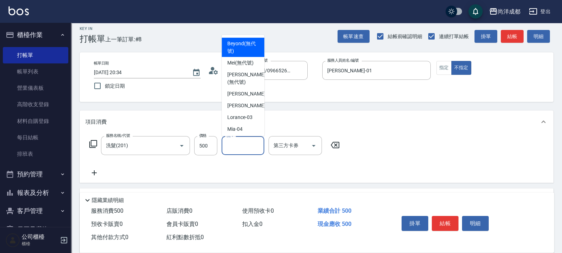
click at [240, 144] on input "洗-1" at bounding box center [243, 145] width 36 height 12
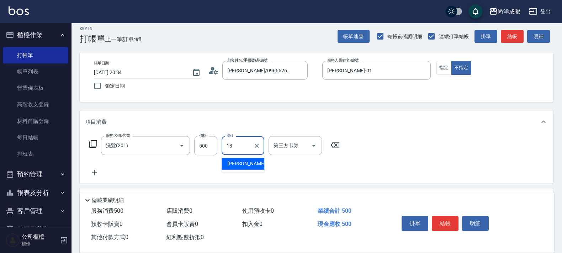
type input "Peggy-13"
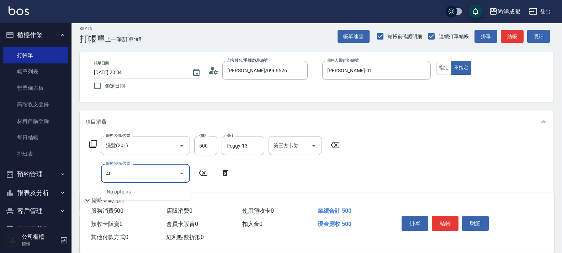
type input "401"
type input "70"
type input "剪髮(401)"
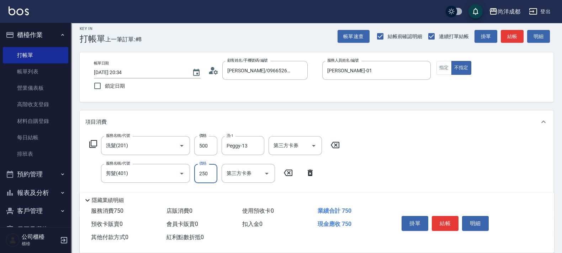
type input "50"
type input "30"
type input "80"
type input "300"
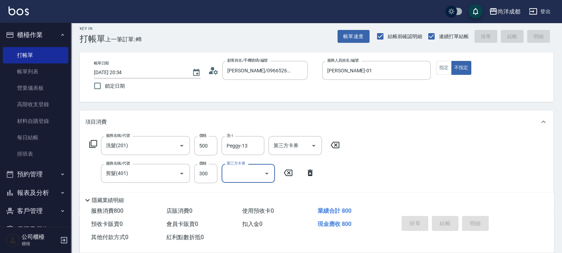
type input "2025/08/25 20:35"
type input "0"
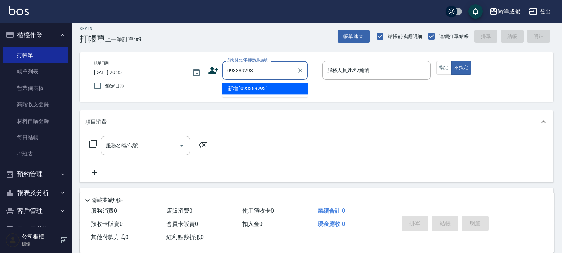
click at [231, 68] on input "093389293" at bounding box center [260, 70] width 68 height 12
click at [265, 71] on input "0903389293" at bounding box center [256, 70] width 61 height 12
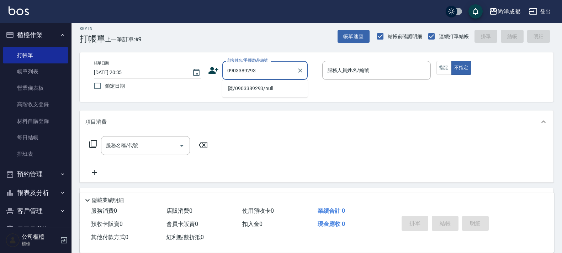
click at [276, 87] on li "陳/0903389293/null" at bounding box center [264, 89] width 85 height 12
type input "陳/0903389293/null"
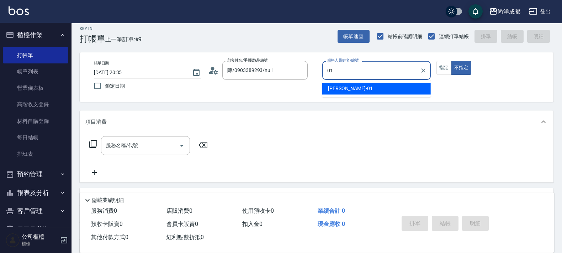
type input "Benny-01"
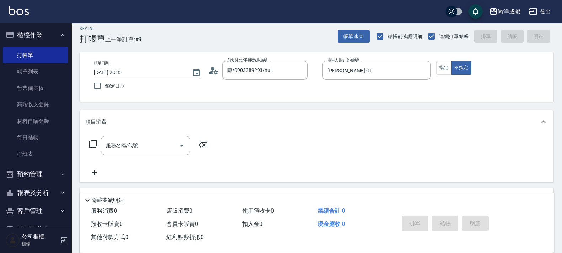
click at [440, 75] on div "帳單日期 2025/08/25 20:35 鎖定日期 顧客姓名/手機號碼/編號 陳/0903389293/null 顧客姓名/手機號碼/編號 服務人員姓名/編…" at bounding box center [316, 77] width 457 height 32
click at [461, 69] on button "不指定" at bounding box center [462, 68] width 20 height 14
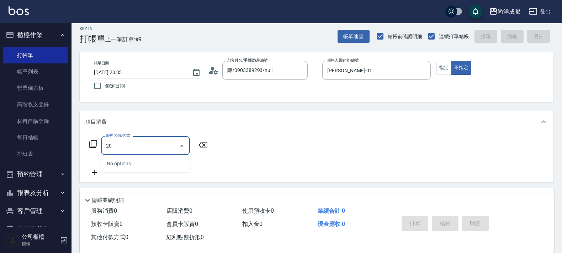
type input "201"
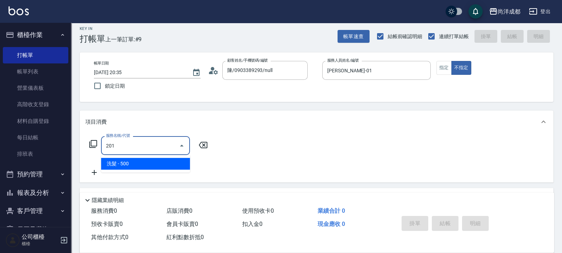
type input "50"
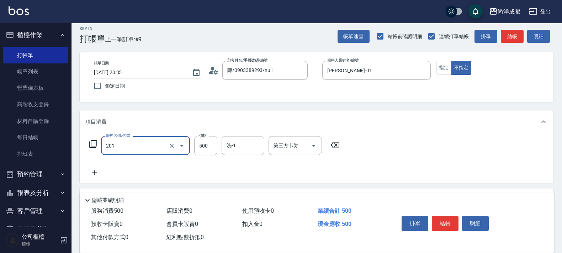
type input "洗髮(201)"
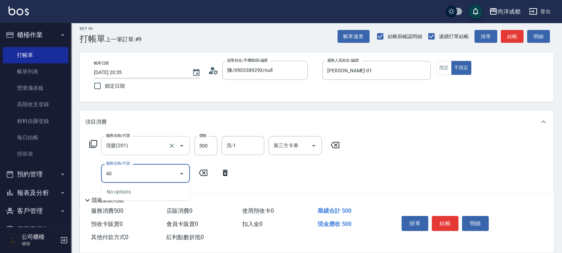
type input "401"
type input "70"
type input "剪髮(401)"
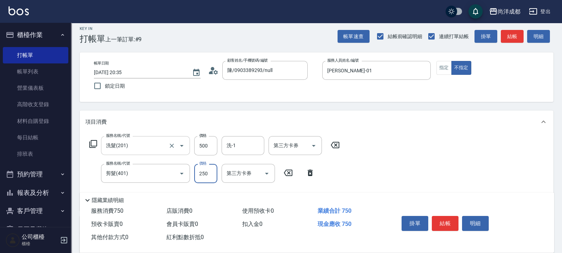
type input "50"
type input "30"
type input "80"
type input "300"
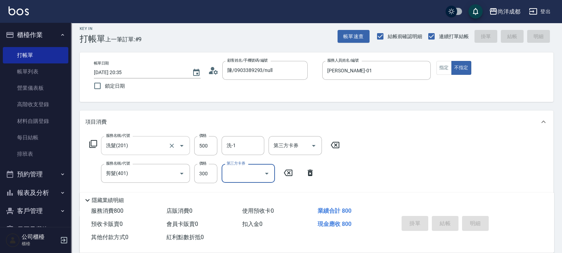
type input "2025/08/25 20:36"
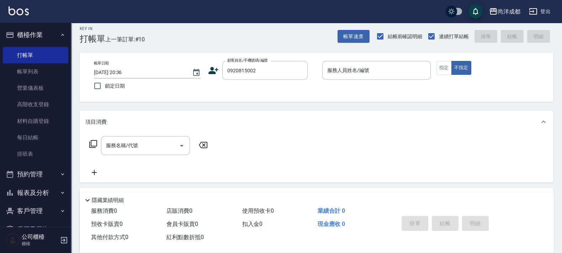
click at [212, 71] on icon at bounding box center [214, 70] width 10 height 7
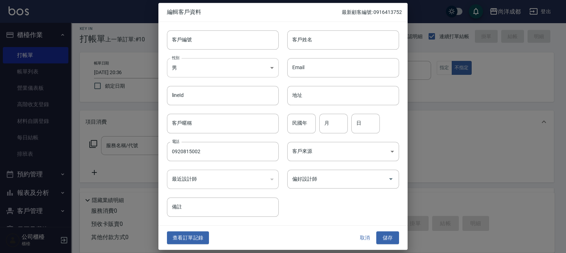
click at [214, 67] on body "尚洋成都 登出 櫃檯作業 打帳單 帳單列表 營業儀表板 高階收支登錄 材料自購登錄 每日結帳 排班表 預約管理 預約管理 單日預約紀錄 單週預約紀錄 報表及分…" at bounding box center [283, 176] width 566 height 363
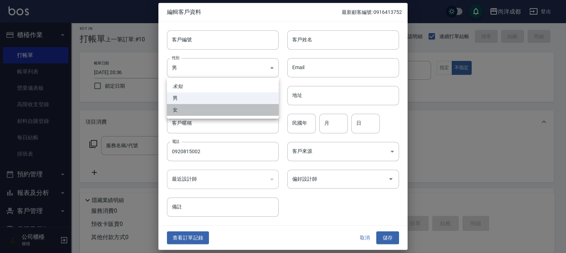
drag, startPoint x: 183, startPoint y: 105, endPoint x: 198, endPoint y: 104, distance: 14.6
click at [185, 105] on li "女" at bounding box center [223, 110] width 112 height 12
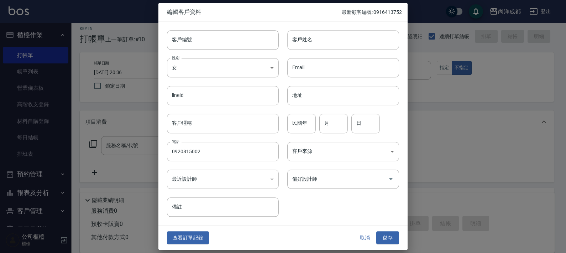
click at [332, 40] on input "客戶姓名" at bounding box center [343, 39] width 112 height 19
click at [305, 117] on input "民國年" at bounding box center [301, 123] width 28 height 19
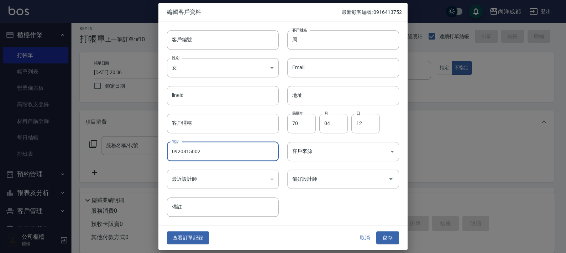
click at [323, 184] on input "偏好設計師" at bounding box center [337, 179] width 95 height 12
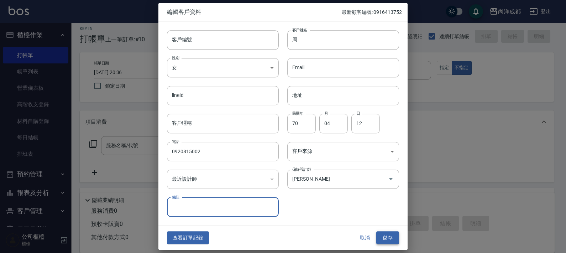
click at [394, 231] on button "儲存" at bounding box center [387, 237] width 23 height 13
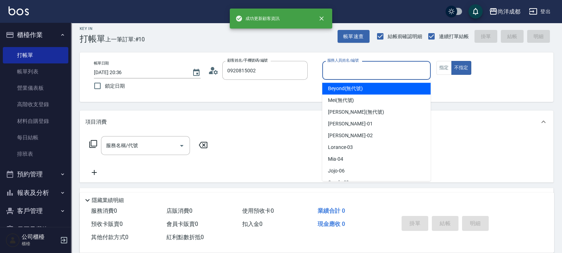
click at [379, 68] on input "服務人員姓名/編號" at bounding box center [377, 70] width 102 height 12
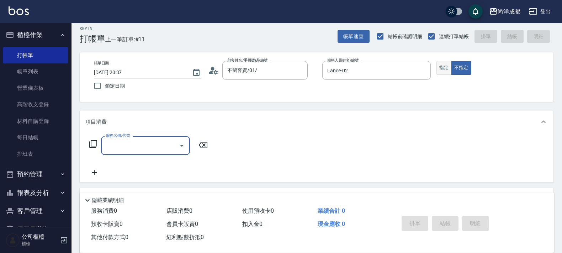
click at [448, 64] on button "指定" at bounding box center [444, 68] width 15 height 14
click at [463, 65] on button "不指定" at bounding box center [462, 68] width 20 height 14
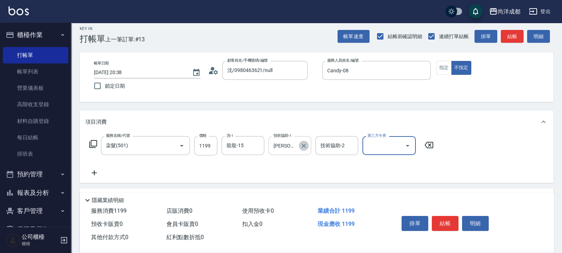
click at [301, 148] on icon "Clear" at bounding box center [303, 145] width 7 height 7
click at [358, 119] on div "項目消費" at bounding box center [312, 121] width 454 height 7
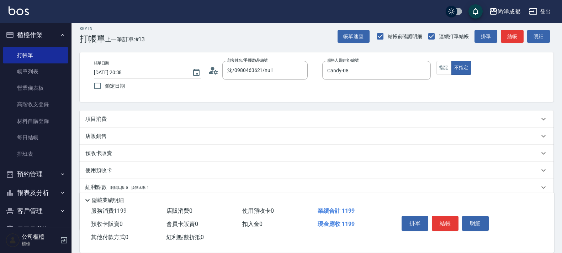
click at [214, 116] on div "項目消費" at bounding box center [312, 118] width 454 height 7
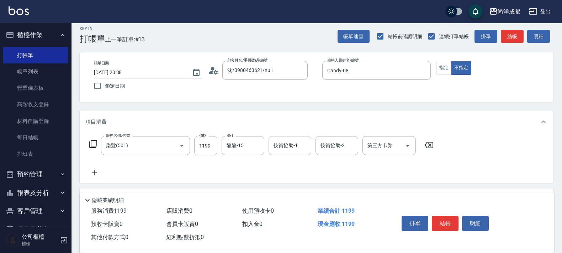
click at [279, 144] on input "技術協助-1" at bounding box center [290, 145] width 36 height 12
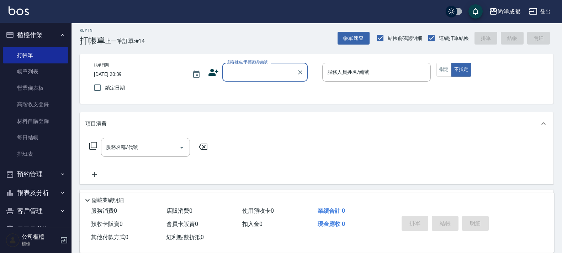
scroll to position [0, 0]
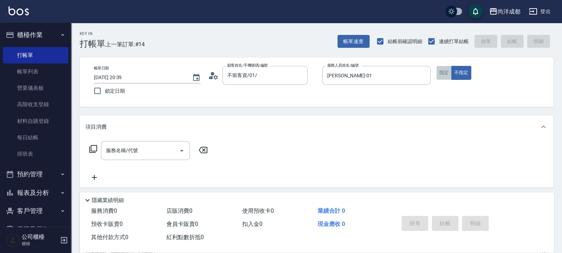
click at [444, 77] on button "指定" at bounding box center [444, 73] width 15 height 14
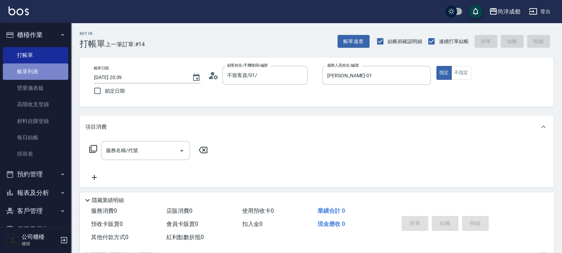
click at [36, 73] on link "帳單列表" at bounding box center [35, 71] width 65 height 16
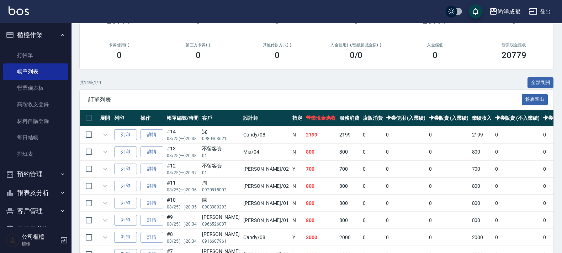
scroll to position [89, 0]
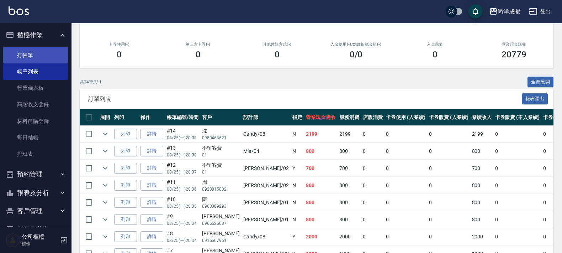
click at [30, 47] on link "打帳單" at bounding box center [35, 55] width 65 height 16
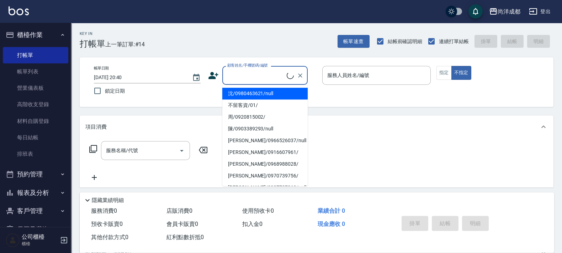
click at [261, 75] on input "顧客姓名/手機號碼/編號" at bounding box center [256, 75] width 61 height 12
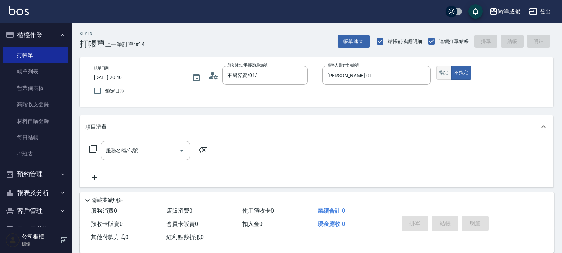
click at [441, 75] on button "指定" at bounding box center [444, 73] width 15 height 14
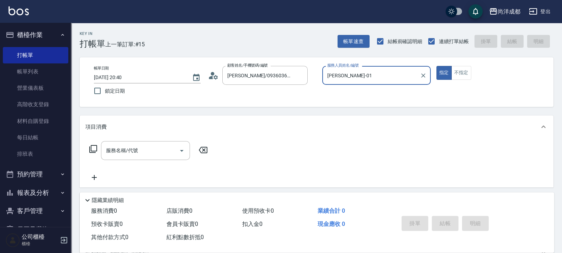
click at [437, 66] on button "指定" at bounding box center [444, 73] width 15 height 14
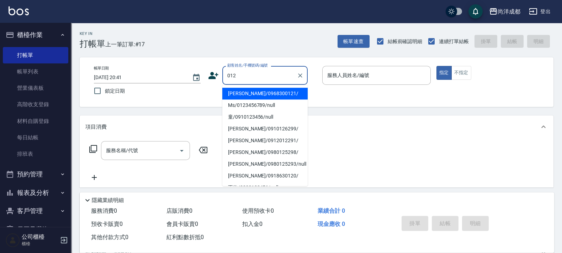
click at [232, 79] on input "012" at bounding box center [260, 75] width 68 height 12
drag, startPoint x: 237, startPoint y: 79, endPoint x: 204, endPoint y: 78, distance: 33.1
click at [204, 78] on div "帳單日期 2025/08/25 20:41 鎖定日期 顧客姓名/手機號碼/編號 012 顧客姓名/手機號碼/編號 服務人員姓名/編號 服務人員姓名/編號 指定…" at bounding box center [316, 82] width 457 height 32
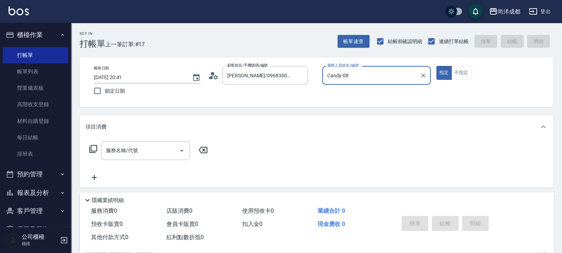
click at [437, 66] on button "指定" at bounding box center [444, 73] width 15 height 14
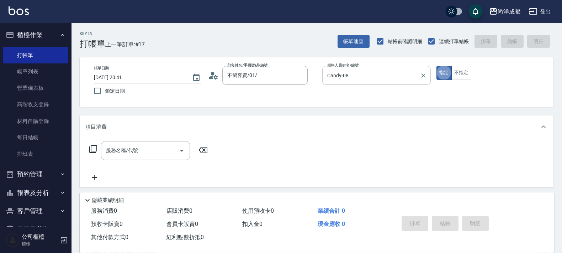
drag, startPoint x: 372, startPoint y: 68, endPoint x: 354, endPoint y: 68, distance: 17.8
click at [354, 68] on div "Candy-08 服務人員姓名/編號" at bounding box center [376, 75] width 109 height 19
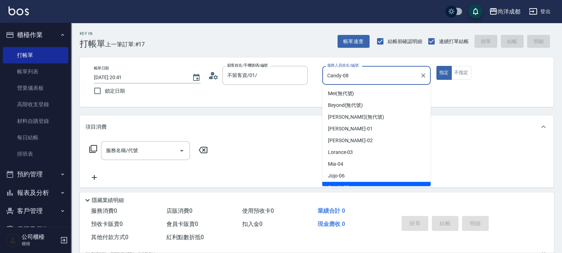
scroll to position [7, 0]
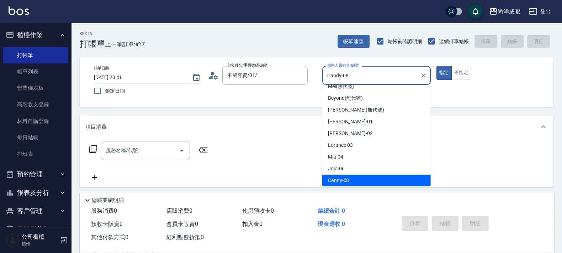
drag, startPoint x: 355, startPoint y: 77, endPoint x: 248, endPoint y: 88, distance: 107.0
click at [248, 88] on div "帳單日期 2025/08/25 20:41 鎖定日期 顧客姓名/手機號碼/編號 不留客資/01/ 顧客姓名/手機號碼/編號 服務人員姓名/編號 Candy-0…" at bounding box center [316, 82] width 457 height 32
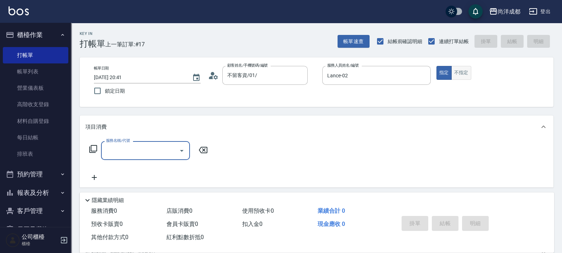
click at [467, 68] on button "不指定" at bounding box center [462, 73] width 20 height 14
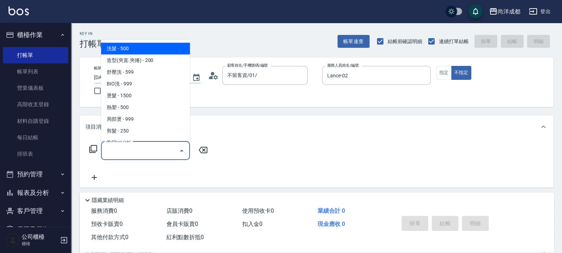
click at [149, 154] on input "服務名稱/代號" at bounding box center [140, 150] width 72 height 12
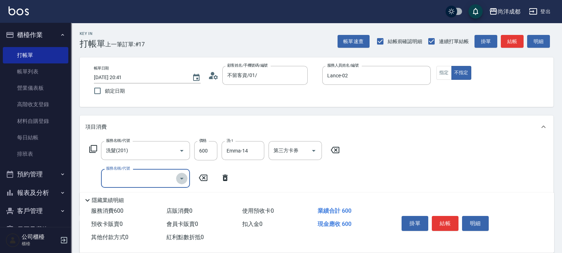
click at [178, 177] on icon "Open" at bounding box center [182, 178] width 9 height 9
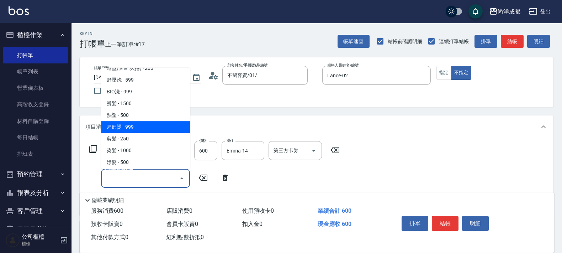
scroll to position [0, 0]
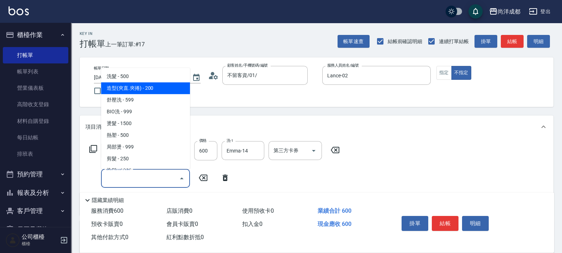
click at [163, 88] on span "造型(夾直.夾捲) - 200" at bounding box center [145, 88] width 89 height 12
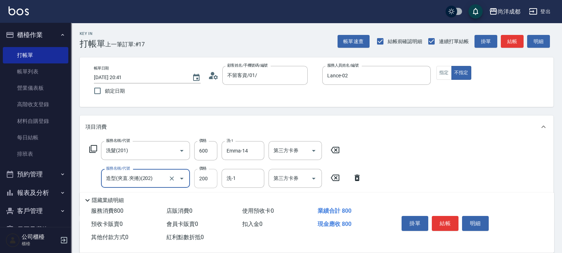
click at [210, 169] on input "200" at bounding box center [205, 178] width 23 height 19
click at [440, 77] on button "指定" at bounding box center [444, 73] width 15 height 14
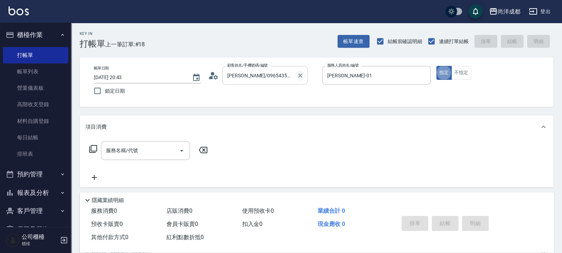
click at [301, 76] on icon "Clear" at bounding box center [300, 75] width 4 height 4
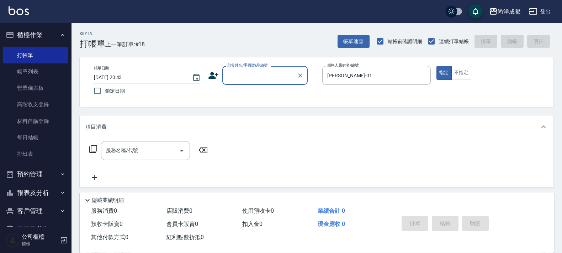
click at [274, 74] on input "顧客姓名/手機號碼/編號" at bounding box center [260, 75] width 68 height 12
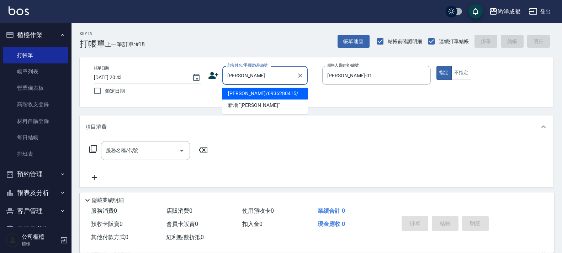
click at [286, 90] on li "周惠敏/0936280415/" at bounding box center [264, 94] width 85 height 12
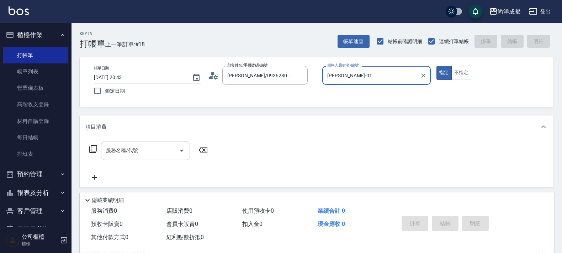
click at [151, 147] on input "服務名稱/代號" at bounding box center [140, 150] width 72 height 12
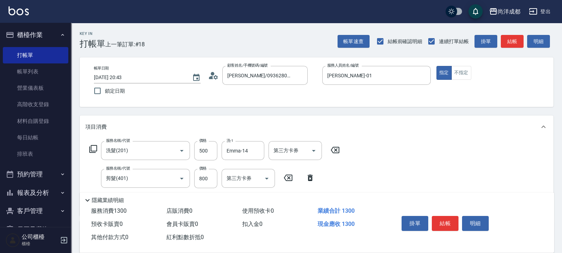
click at [375, 146] on div "服務名稱/代號 洗髮(201) 服務名稱/代號 價格 500 價格 洗-1 Emma-14 洗-1 第三方卡券 第三方卡券 服務名稱/代號 剪髮(401) 服…" at bounding box center [317, 176] width 474 height 77
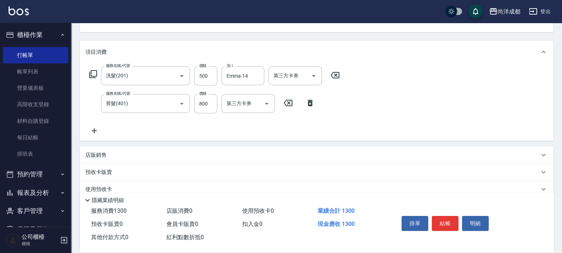
scroll to position [89, 0]
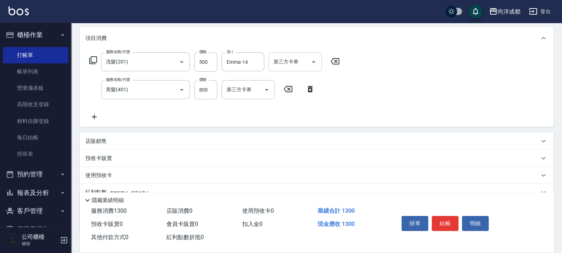
click at [292, 62] on input "第三方卡券" at bounding box center [290, 62] width 36 height 12
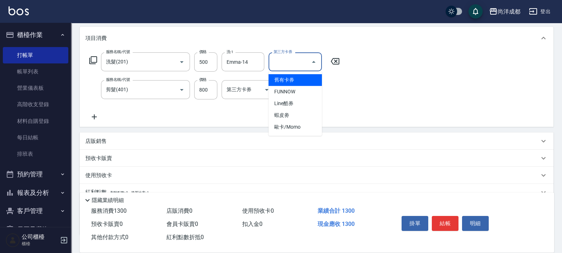
click at [300, 78] on span "舊有卡券" at bounding box center [295, 80] width 53 height 12
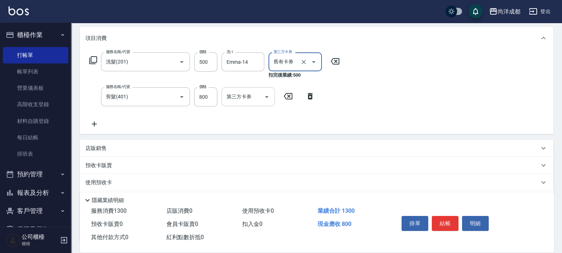
click at [250, 99] on input "第三方卡券" at bounding box center [243, 96] width 36 height 12
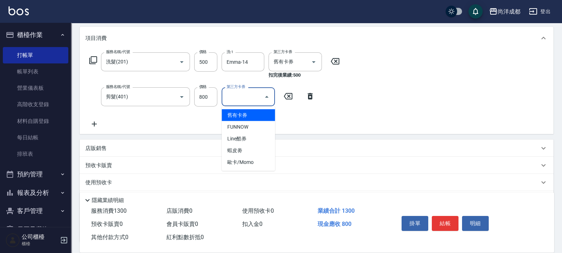
click at [244, 119] on span "舊有卡券" at bounding box center [248, 115] width 53 height 12
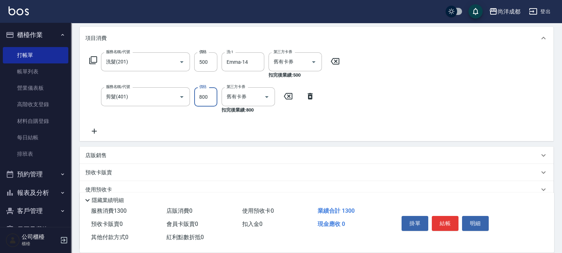
click at [209, 96] on input "800" at bounding box center [205, 96] width 23 height 19
click at [209, 91] on input "5590" at bounding box center [205, 96] width 23 height 19
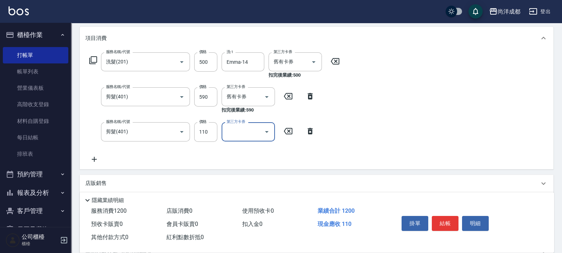
click at [453, 126] on div "服務名稱/代號 洗髮(201) 服務名稱/代號 價格 500 價格 洗-1 Emma-14 洗-1 第三方卡券 舊有卡券 第三方卡券 扣完後業績: 500 服…" at bounding box center [317, 108] width 474 height 119
click at [202, 99] on input "590" at bounding box center [205, 96] width 23 height 19
click at [199, 93] on input "590" at bounding box center [205, 96] width 23 height 19
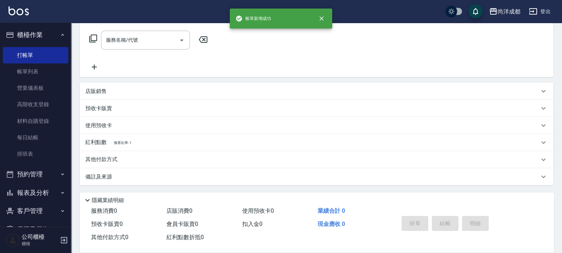
scroll to position [0, 0]
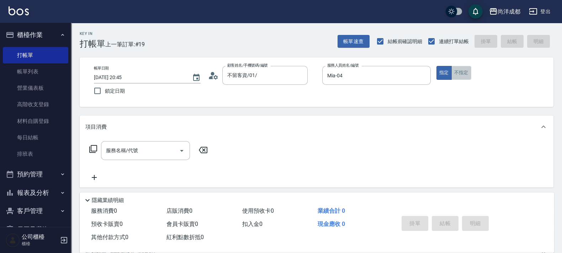
click at [461, 72] on button "不指定" at bounding box center [462, 73] width 20 height 14
click at [440, 71] on button "指定" at bounding box center [444, 73] width 15 height 14
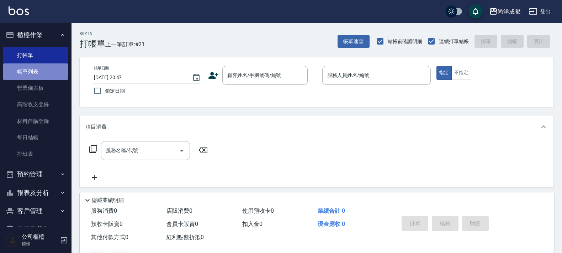
click at [37, 71] on link "帳單列表" at bounding box center [35, 71] width 65 height 16
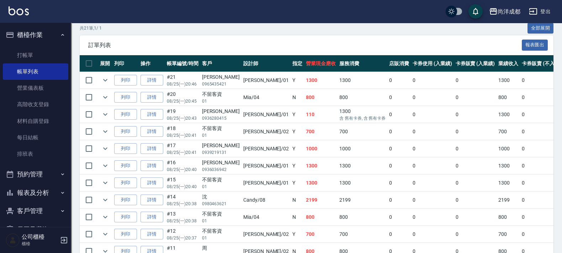
scroll to position [267, 0]
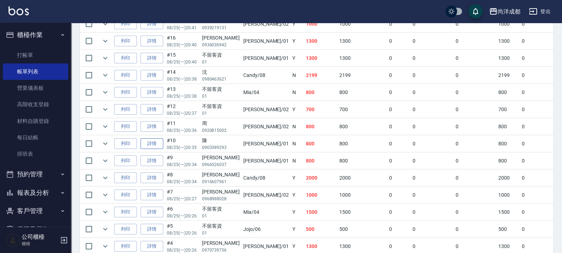
click at [150, 143] on link "詳情" at bounding box center [152, 143] width 23 height 11
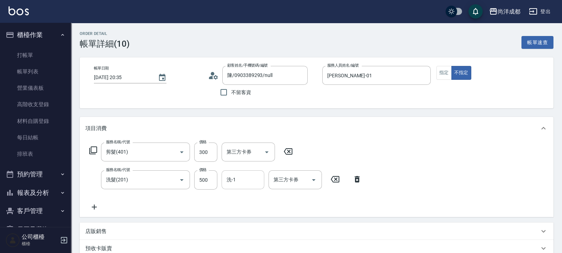
click at [249, 171] on div "洗-1" at bounding box center [243, 179] width 43 height 19
click at [340, 151] on div "服務名稱/代號 剪髮(401) 服務名稱/代號 價格 300 價格 第三方卡券 第三方卡券 服務名稱/代號 洗髮(201) 服務名稱/代號 價格 500 價格…" at bounding box center [225, 176] width 281 height 69
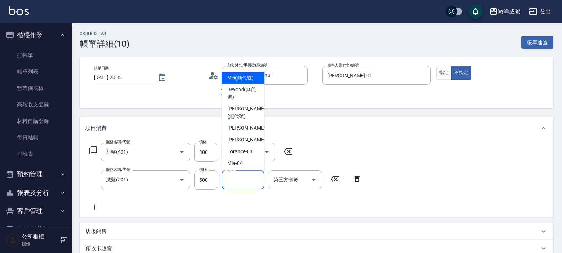
click at [251, 177] on input "洗-1" at bounding box center [243, 179] width 36 height 12
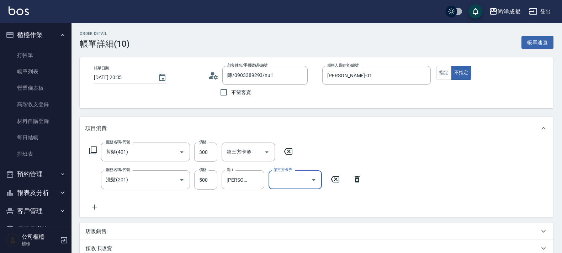
drag, startPoint x: 382, startPoint y: 147, endPoint x: 378, endPoint y: 153, distance: 6.6
click at [378, 153] on div "服務名稱/代號 剪髮(401) 服務名稱/代號 價格 300 價格 第三方卡券 第三方卡券 服務名稱/代號 洗髮(201) 服務名稱/代號 價格 500 價格…" at bounding box center [317, 178] width 474 height 77
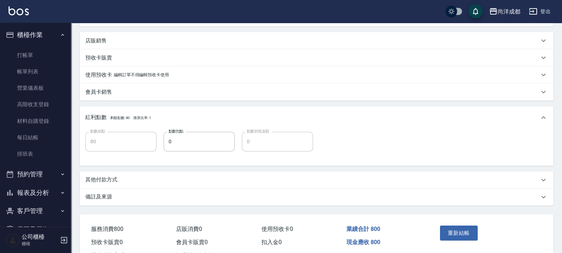
scroll to position [219, 0]
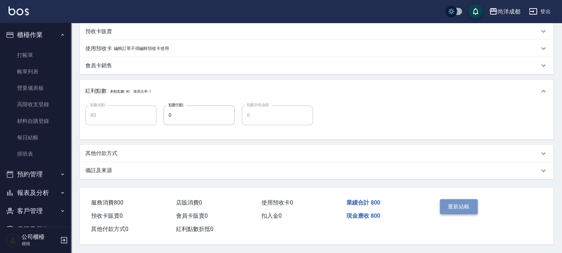
click at [452, 199] on button "重新結帳" at bounding box center [459, 206] width 38 height 15
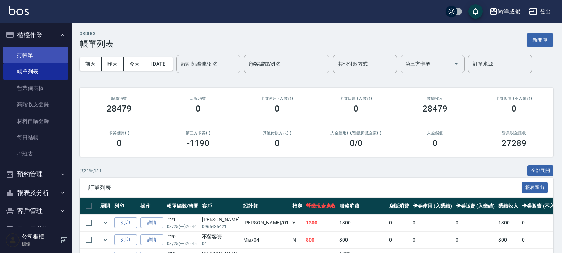
click at [26, 57] on link "打帳單" at bounding box center [35, 55] width 65 height 16
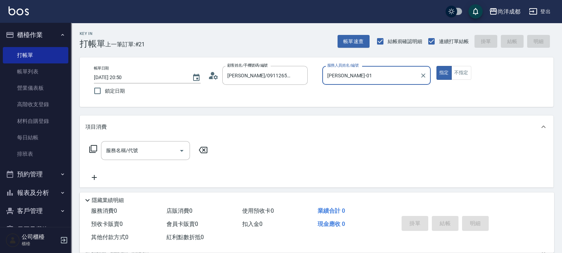
click at [437, 66] on button "指定" at bounding box center [444, 73] width 15 height 14
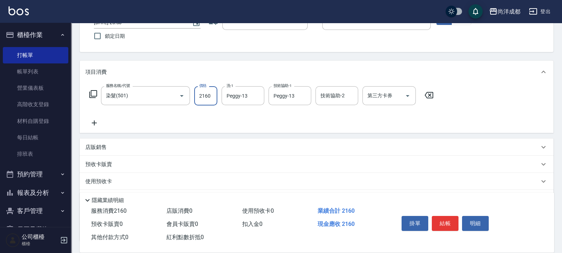
scroll to position [110, 0]
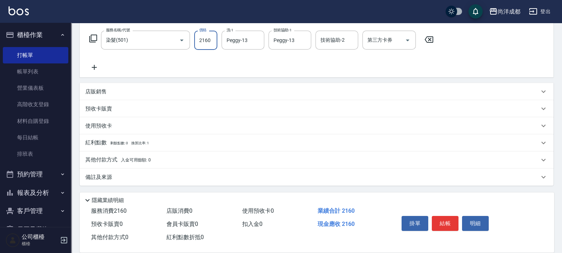
click at [112, 156] on p "其他付款方式 入金可用餘額: 0" at bounding box center [117, 160] width 65 height 8
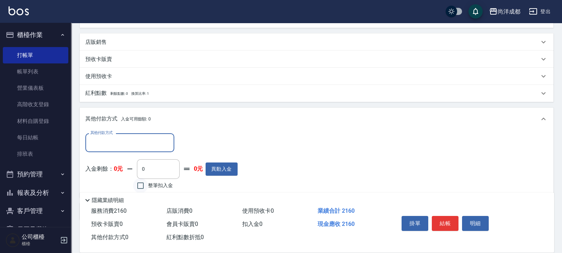
scroll to position [194, 0]
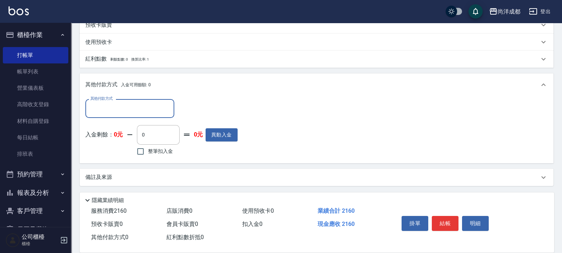
click at [130, 110] on input "其他付款方式" at bounding box center [130, 108] width 83 height 12
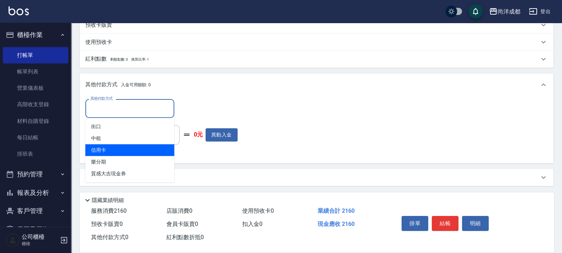
click at [108, 145] on span "信用卡" at bounding box center [129, 150] width 89 height 12
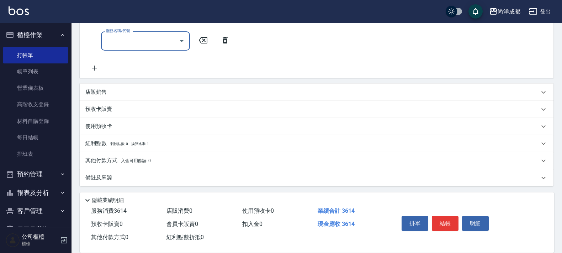
scroll to position [166, 0]
click at [125, 158] on span "入金可用餘額: 0" at bounding box center [136, 159] width 30 height 5
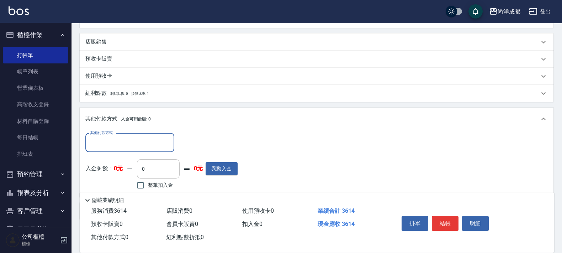
scroll to position [249, 0]
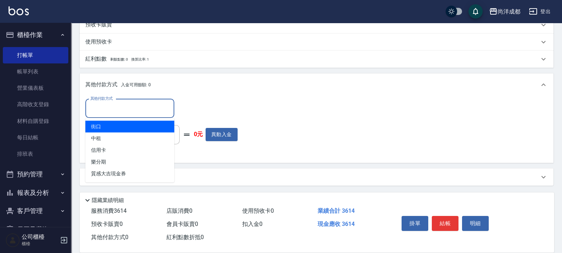
click at [153, 107] on input "其他付款方式" at bounding box center [130, 108] width 83 height 12
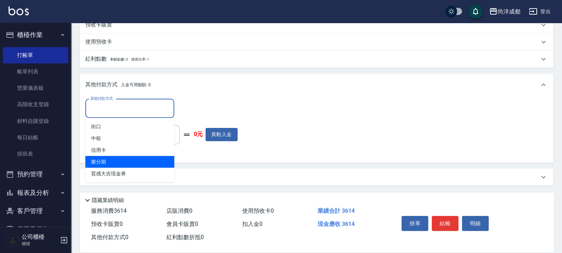
click at [110, 156] on span "樂分期" at bounding box center [129, 162] width 89 height 12
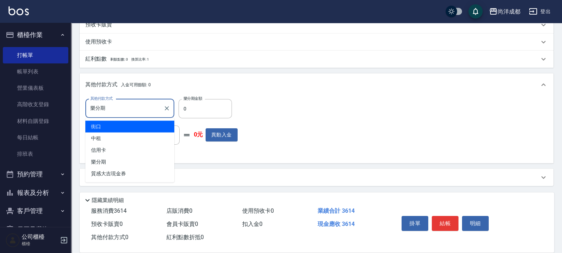
click at [148, 112] on input "樂分期" at bounding box center [125, 108] width 72 height 12
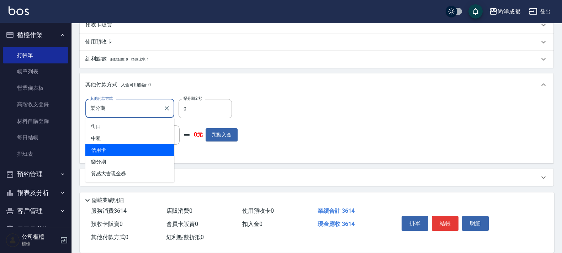
click at [107, 150] on span "信用卡" at bounding box center [129, 150] width 89 height 12
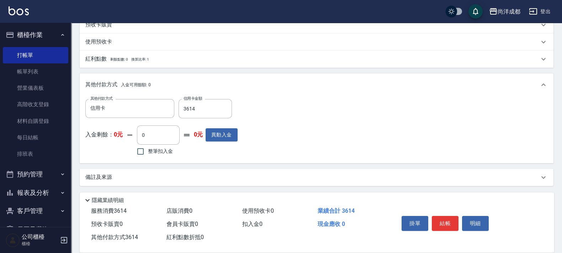
click at [286, 149] on div "其他付款方式 信用卡 其他付款方式 信用卡金額 3614 信用卡金額 入金剩餘： 0元 0 ​ 整筆扣入金 0元 異動入金" at bounding box center [316, 128] width 463 height 58
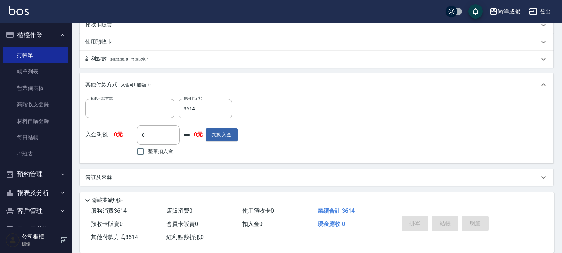
scroll to position [0, 0]
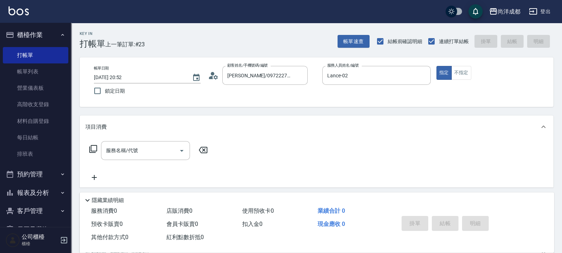
click at [210, 69] on div "顧客姓名/手機號碼/編號 陳嘉銘/0972227600/null 顧客姓名/手機號碼/編號" at bounding box center [262, 75] width 109 height 19
click at [209, 73] on icon at bounding box center [213, 75] width 11 height 11
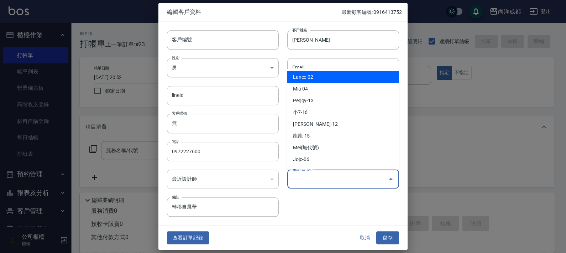
click at [325, 180] on input "偏好設計師" at bounding box center [337, 179] width 95 height 12
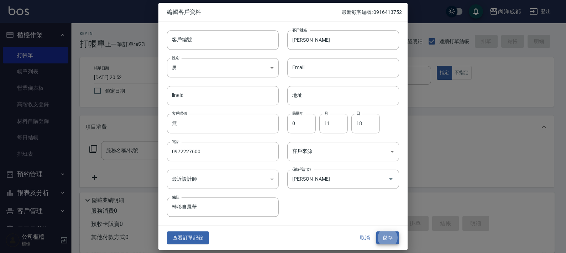
drag, startPoint x: 388, startPoint y: 237, endPoint x: 395, endPoint y: 191, distance: 45.7
click at [390, 232] on button "儲存" at bounding box center [387, 237] width 23 height 13
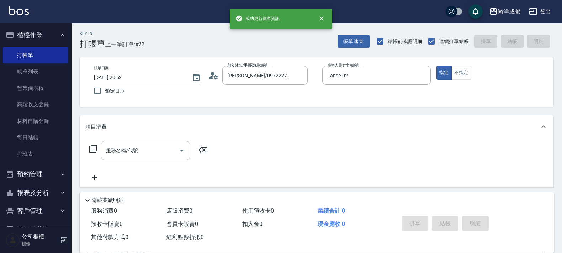
click at [151, 149] on input "服務名稱/代號" at bounding box center [140, 150] width 72 height 12
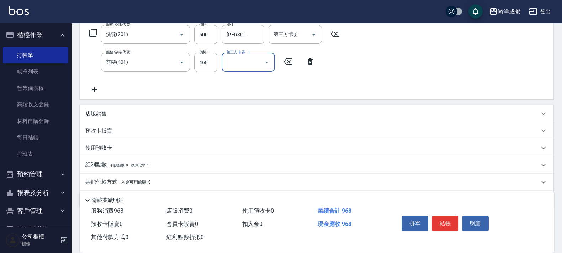
scroll to position [138, 0]
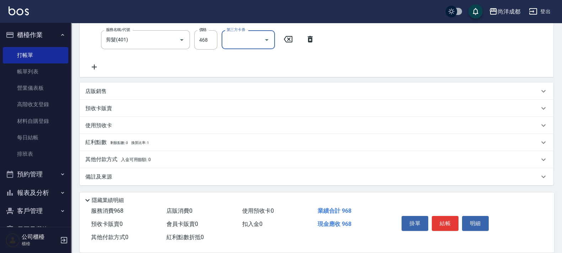
click at [104, 156] on p "其他付款方式 入金可用餘額: 0" at bounding box center [117, 160] width 65 height 8
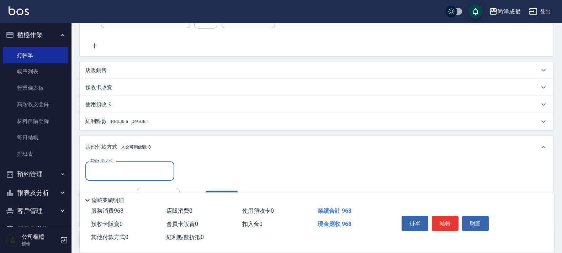
scroll to position [222, 0]
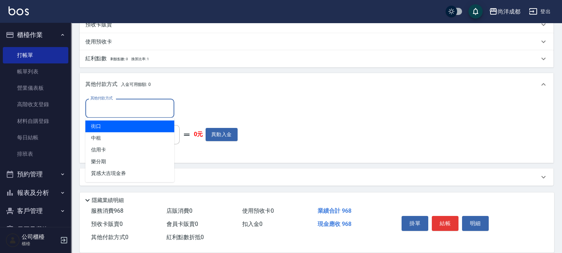
click at [122, 110] on input "其他付款方式" at bounding box center [130, 108] width 83 height 12
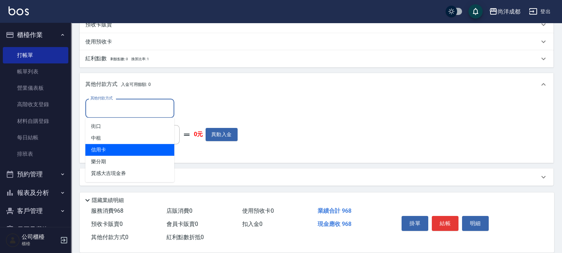
click at [98, 151] on span "信用卡" at bounding box center [129, 150] width 89 height 12
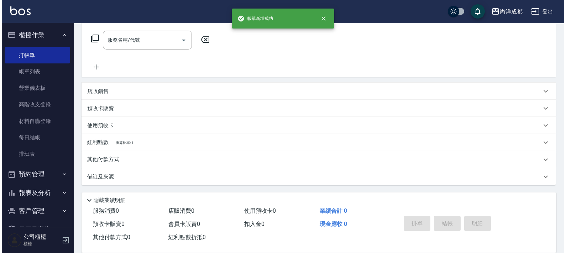
scroll to position [0, 0]
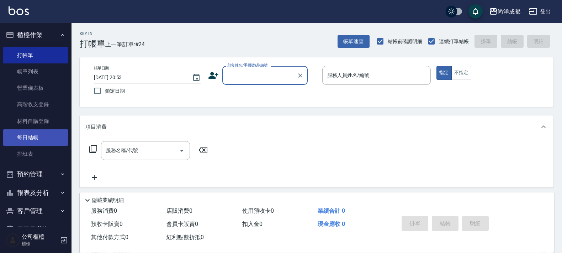
click at [36, 132] on link "每日結帳" at bounding box center [35, 137] width 65 height 16
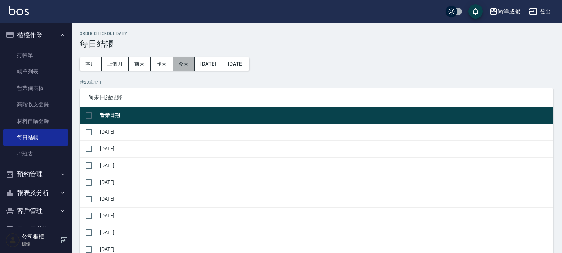
click at [180, 69] on button "今天" at bounding box center [184, 63] width 22 height 13
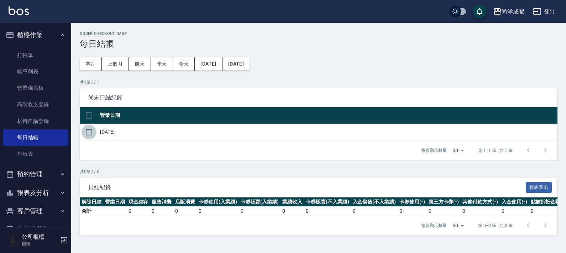
click at [91, 133] on input "checkbox" at bounding box center [88, 132] width 15 height 15
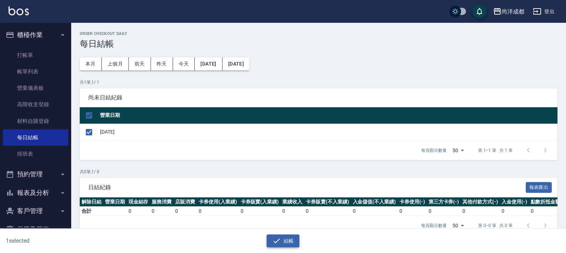
click at [276, 244] on icon "button" at bounding box center [276, 240] width 9 height 9
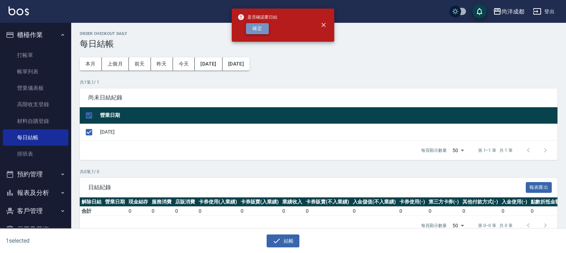
click at [255, 27] on button "確定" at bounding box center [257, 28] width 23 height 11
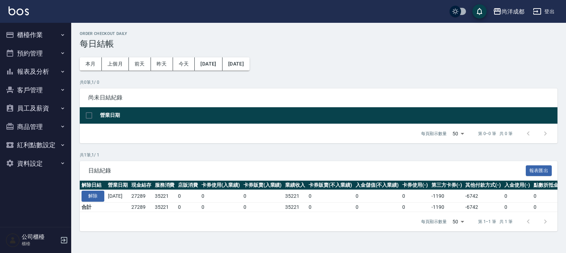
click at [49, 77] on button "報表及分析" at bounding box center [35, 71] width 65 height 19
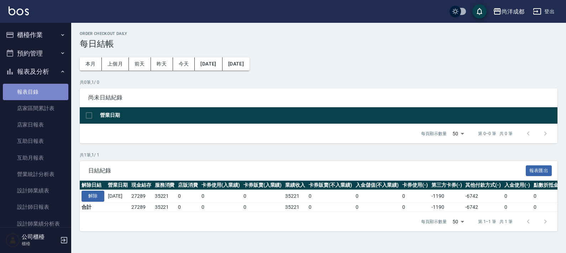
click at [44, 92] on link "報表目錄" at bounding box center [35, 92] width 65 height 16
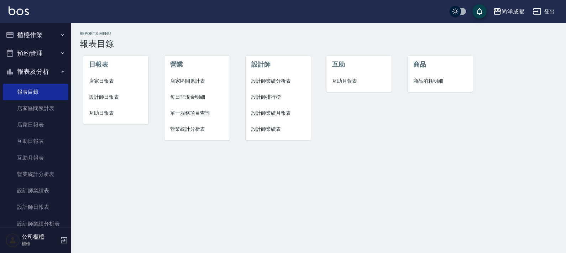
click at [108, 97] on span "設計師日報表" at bounding box center [116, 96] width 54 height 7
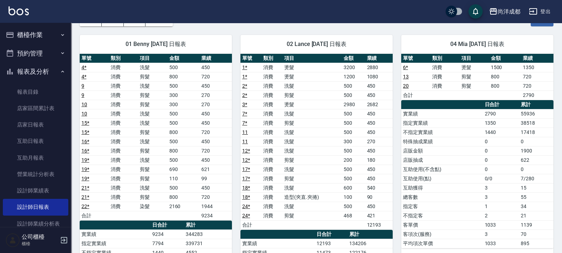
scroll to position [47, 0]
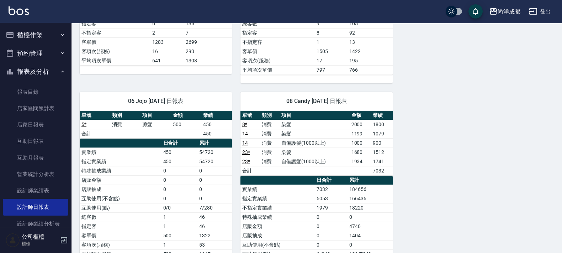
scroll to position [387, 0]
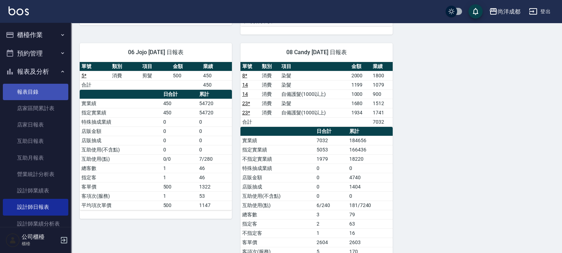
click at [20, 87] on link "報表目錄" at bounding box center [35, 92] width 65 height 16
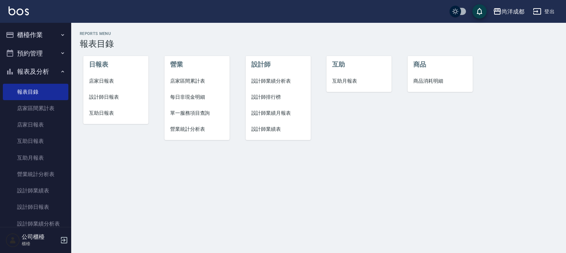
click at [101, 115] on span "互助日報表" at bounding box center [116, 112] width 54 height 7
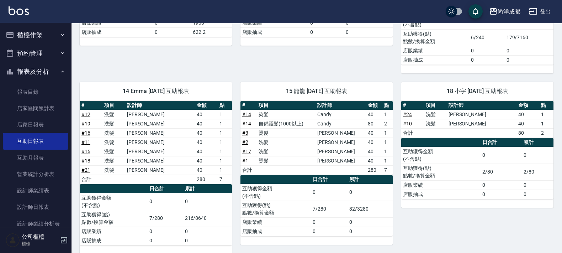
scroll to position [183, 0]
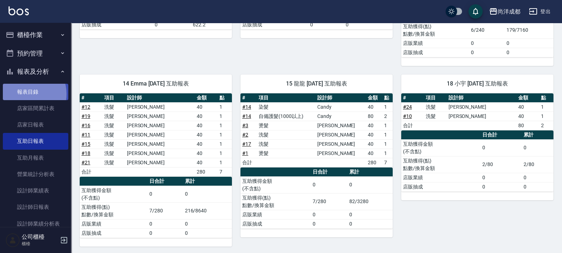
click at [27, 94] on link "報表目錄" at bounding box center [35, 92] width 65 height 16
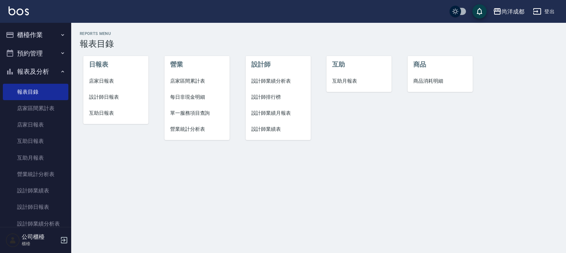
click at [112, 80] on span "店家日報表" at bounding box center [116, 80] width 54 height 7
